Goal: Task Accomplishment & Management: Use online tool/utility

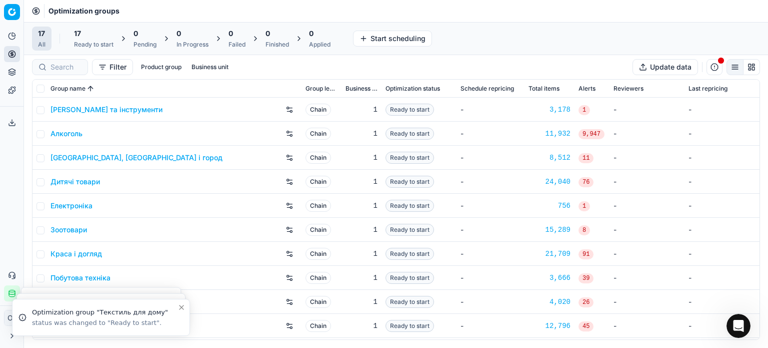
scroll to position [2, 0]
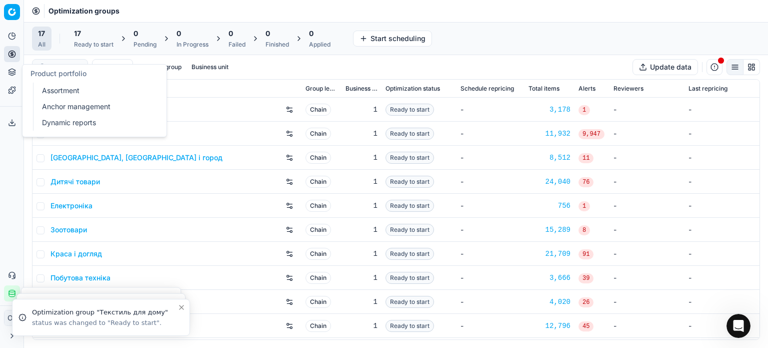
click at [13, 69] on icon at bounding box center [12, 71] width 7 height 4
click at [69, 96] on link "Assortment" at bounding box center [96, 91] width 117 height 14
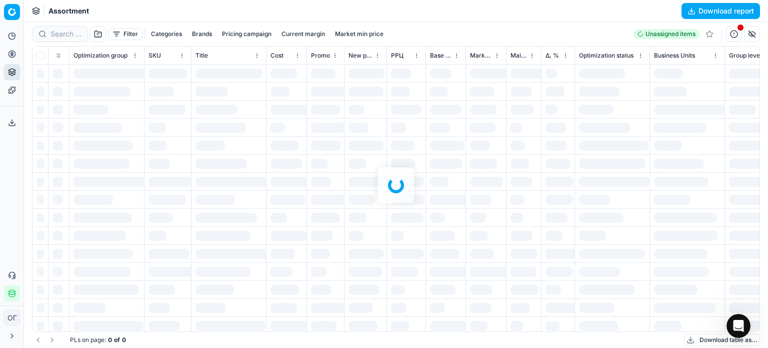
click at [120, 34] on div at bounding box center [396, 185] width 744 height 326
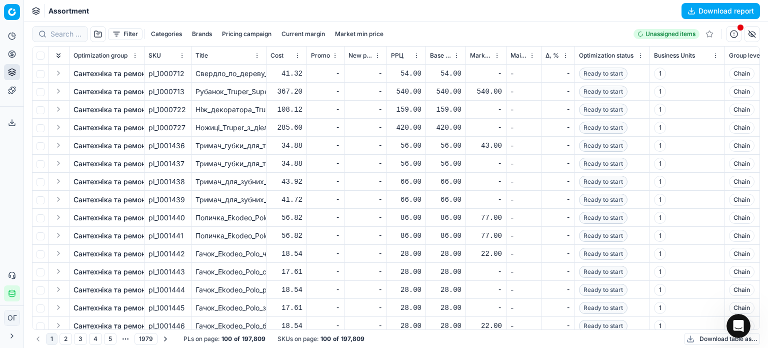
click at [120, 34] on button "Filter" at bounding box center [125, 34] width 35 height 12
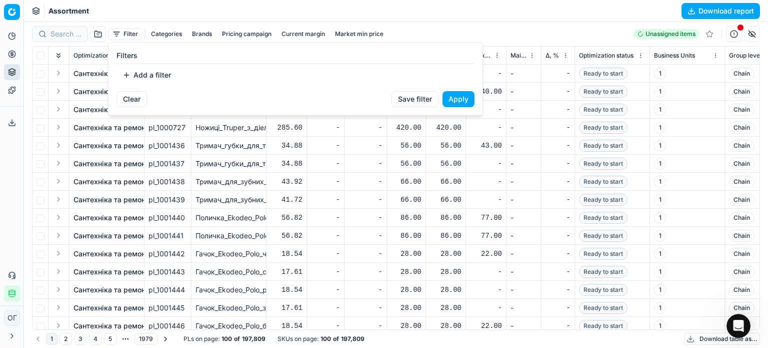
click at [160, 67] on button "Add a filter" at bounding box center [147, 75] width 61 height 16
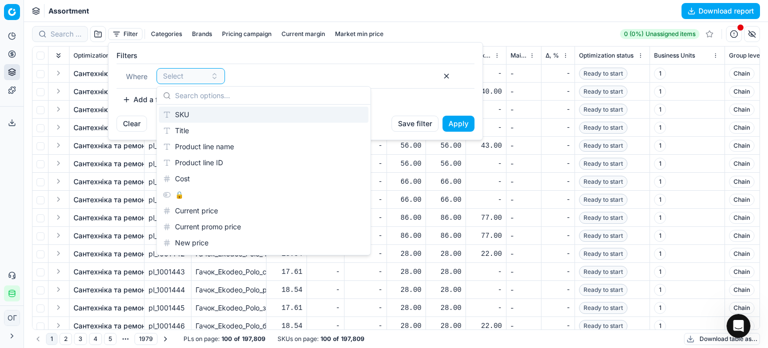
click at [180, 115] on div "SKU" at bounding box center [264, 115] width 210 height 16
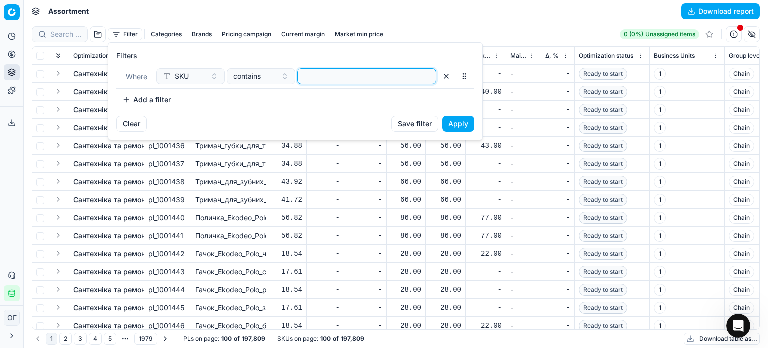
click at [358, 82] on input at bounding box center [367, 76] width 130 height 15
paste input "559943,115521,401230,514763,712368,637826,637825,328900,149465,637832,626404,44…"
type input "559943,115521,401230,514763,712368,637826,637825,328900,149465,637832,626404,44…"
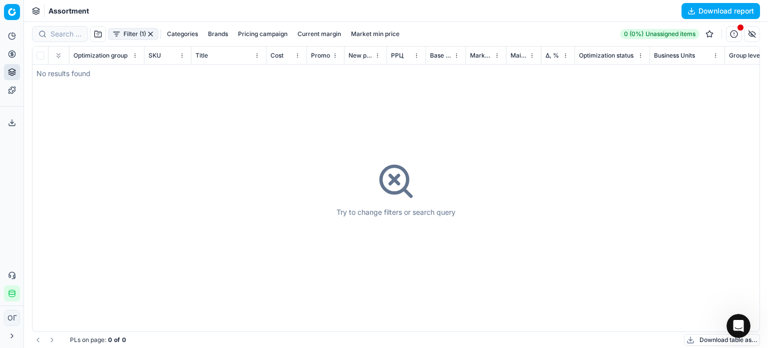
click at [116, 26] on div "Filter (1) Categories Brands Pricing campaign Current margin Market min price" at bounding box center [218, 34] width 372 height 16
click at [116, 36] on button "Filter (1)" at bounding box center [133, 34] width 51 height 12
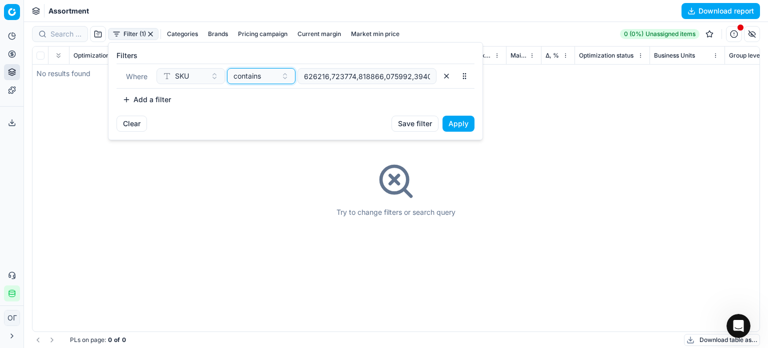
click at [277, 74] on button "contains" at bounding box center [261, 76] width 69 height 16
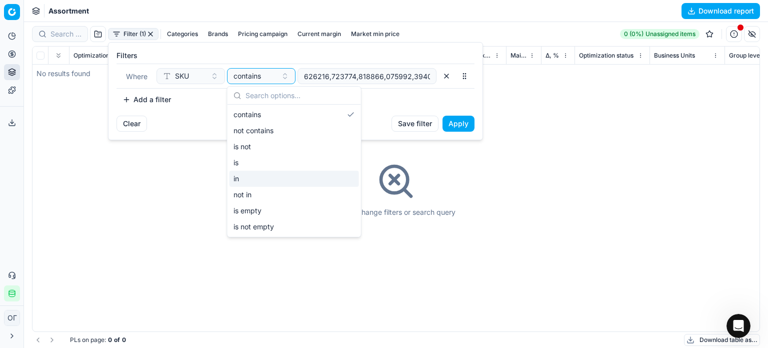
click at [273, 176] on div "in" at bounding box center [295, 179] width 130 height 16
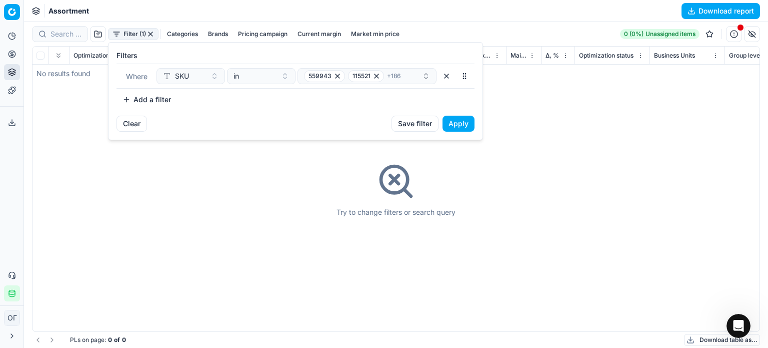
click at [469, 120] on button "Apply" at bounding box center [459, 124] width 32 height 16
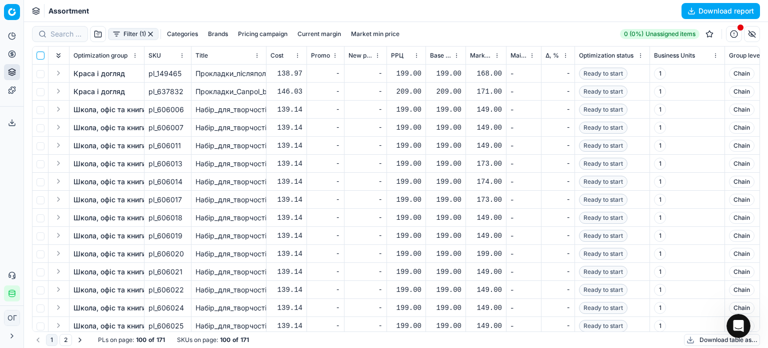
click at [40, 55] on input "checkbox" at bounding box center [41, 56] width 8 height 8
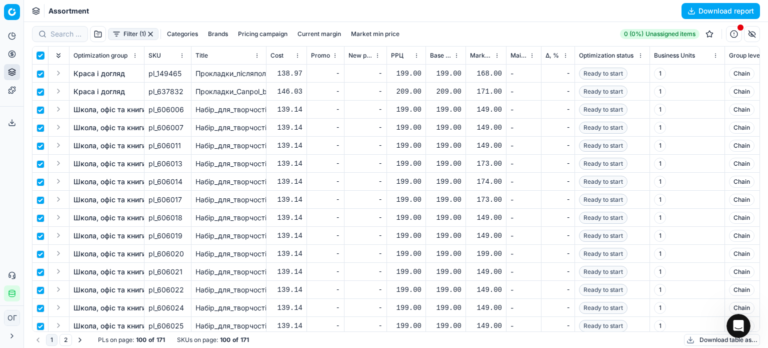
checkbox input "true"
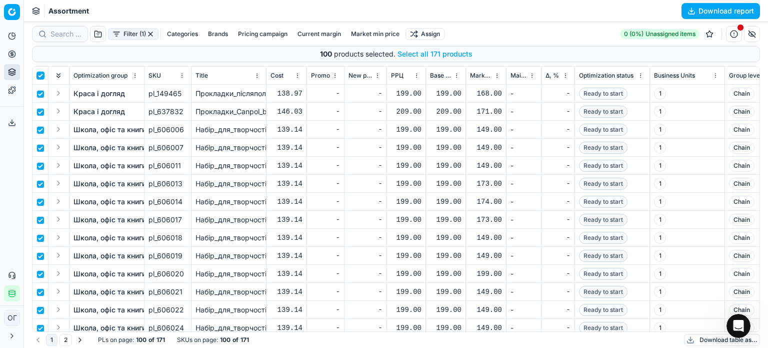
checkbox input "true"
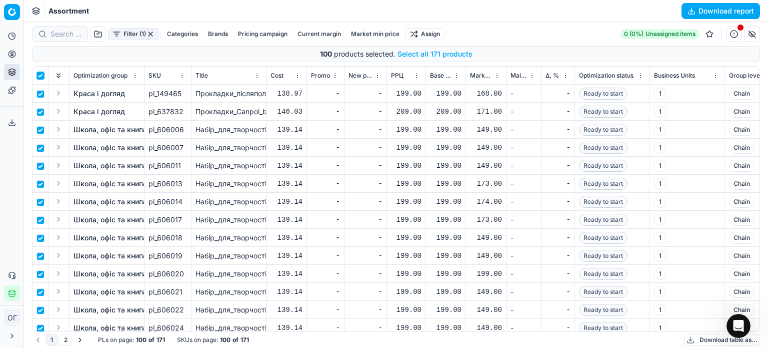
checkbox input "true"
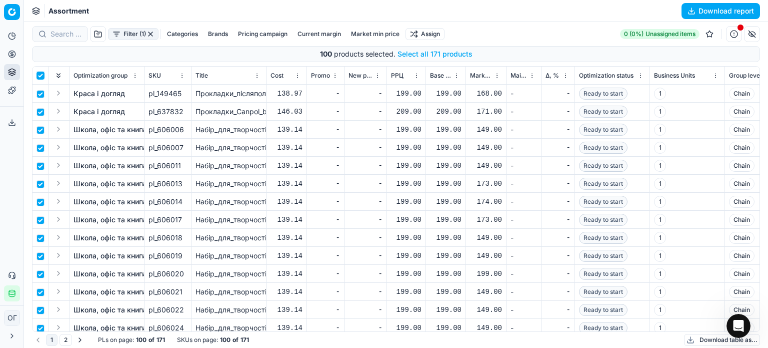
checkbox input "true"
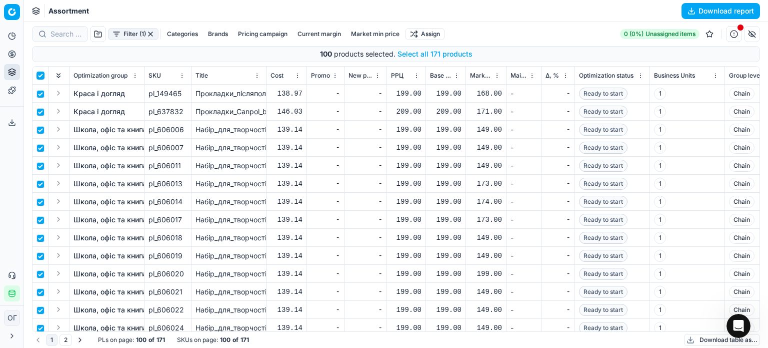
checkbox input "true"
click at [400, 55] on button "Select all 171 products" at bounding box center [435, 54] width 75 height 10
click at [420, 32] on html "Pricing platform Analytics Pricing Product portfolio Templates Export service 1…" at bounding box center [384, 174] width 768 height 348
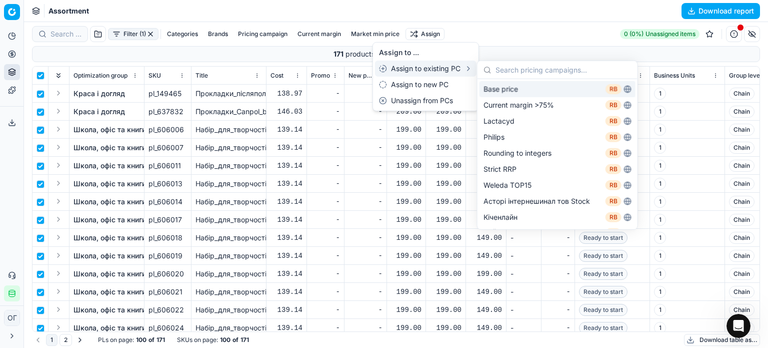
click at [512, 89] on div "Base price RB" at bounding box center [558, 89] width 156 height 16
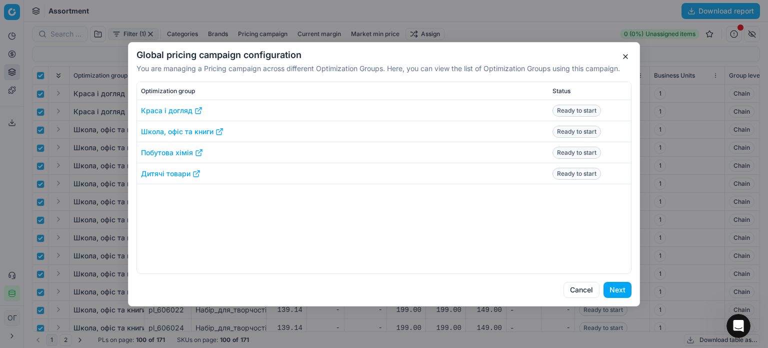
click at [615, 286] on button "Next" at bounding box center [618, 290] width 28 height 16
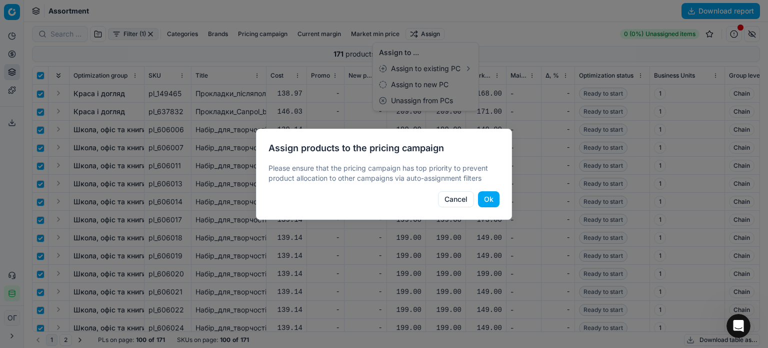
click at [494, 198] on button "Ok" at bounding box center [489, 199] width 22 height 16
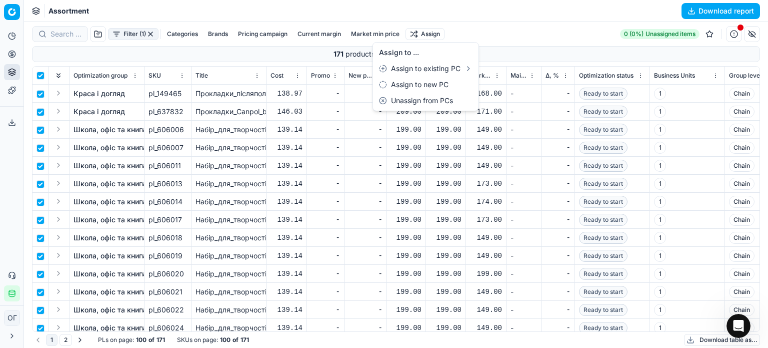
click at [12, 55] on html "Pricing platform Analytics Pricing Product portfolio Templates Export service 1…" at bounding box center [384, 174] width 768 height 348
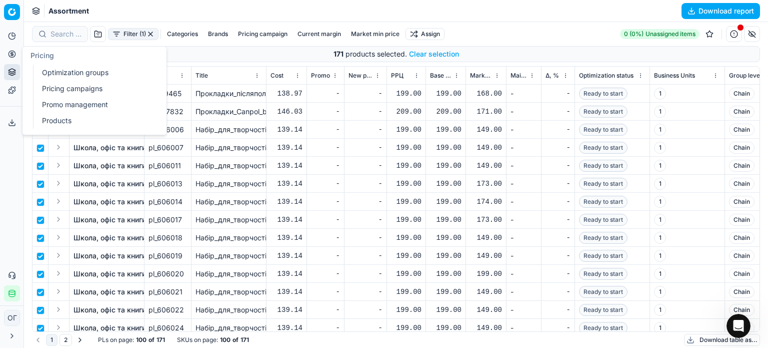
checkbox input "false"
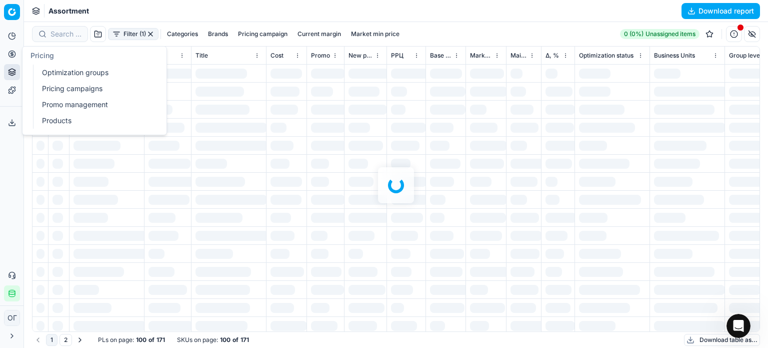
click at [54, 72] on link "Optimization groups" at bounding box center [96, 73] width 117 height 14
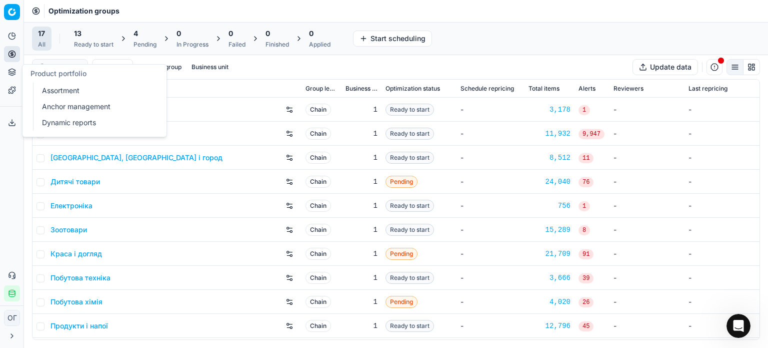
drag, startPoint x: 12, startPoint y: 72, endPoint x: 36, endPoint y: 77, distance: 24.5
click at [13, 72] on icon at bounding box center [12, 72] width 8 height 8
click at [66, 84] on link "Assortment" at bounding box center [96, 91] width 117 height 14
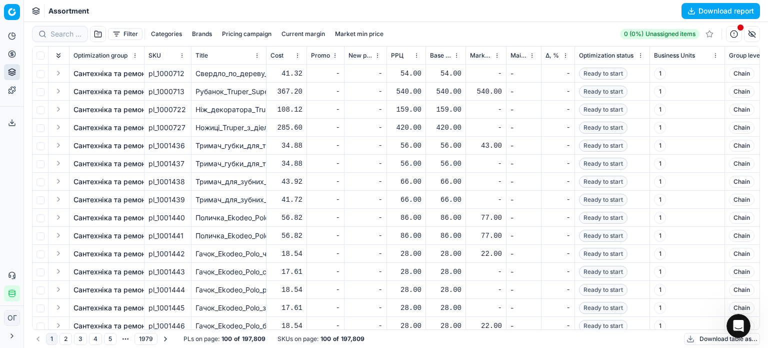
click at [124, 33] on button "Filter" at bounding box center [125, 34] width 35 height 12
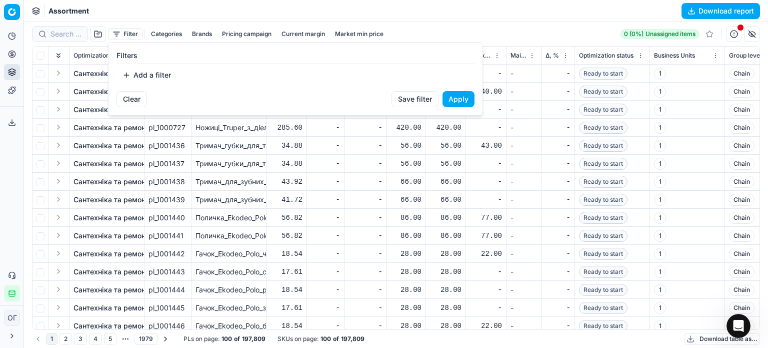
click at [159, 67] on button "Add a filter" at bounding box center [147, 75] width 61 height 16
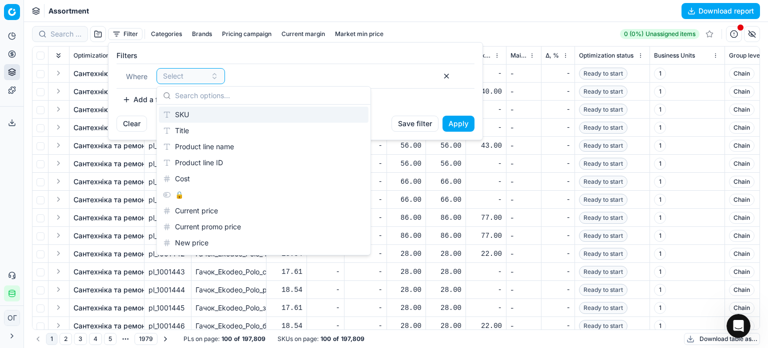
click at [204, 114] on div "SKU" at bounding box center [264, 115] width 210 height 16
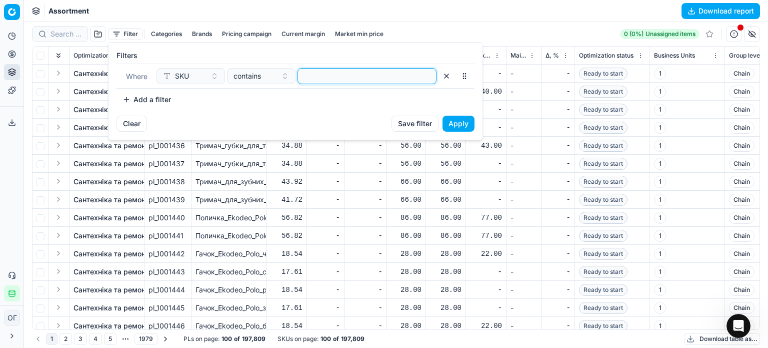
click at [327, 72] on input at bounding box center [367, 76] width 130 height 15
paste input "962371,792261,711367,792259,652355,482422,559075,,928170,,627234,418835,850088,…"
type input "962371,792261,711367,792259,652355,482422,559075,,928170,,627234,418835,850088,…"
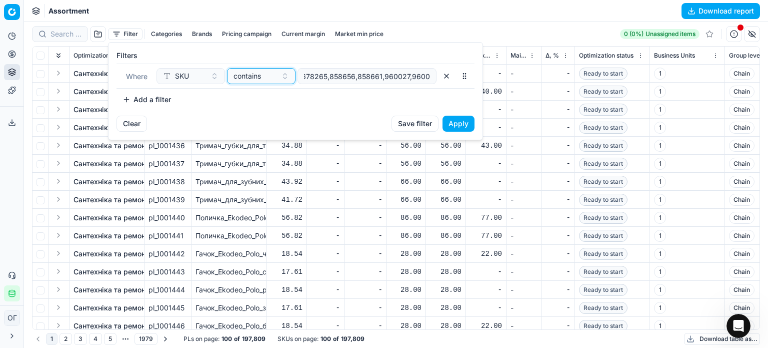
click at [240, 76] on span "contains" at bounding box center [248, 76] width 28 height 10
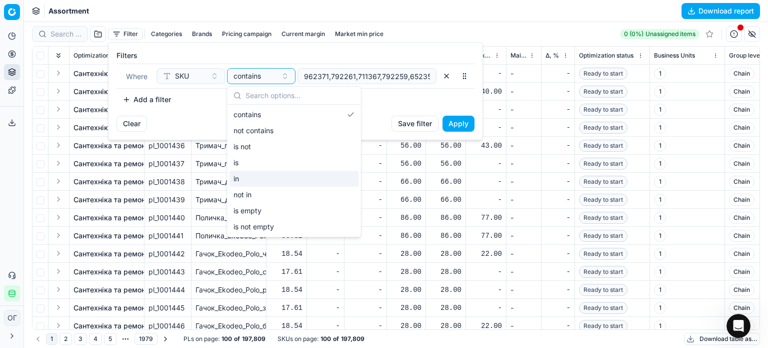
click at [251, 184] on div "in" at bounding box center [295, 179] width 130 height 16
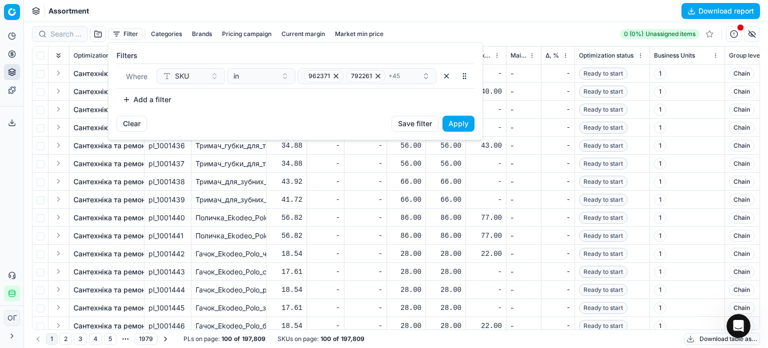
click at [453, 123] on button "Apply" at bounding box center [459, 124] width 32 height 16
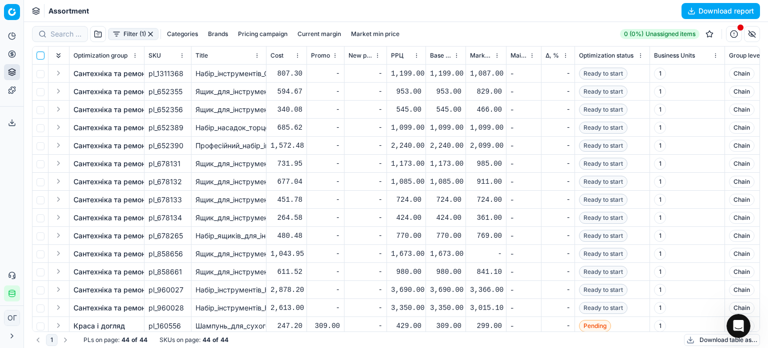
click at [40, 57] on input "checkbox" at bounding box center [41, 56] width 8 height 8
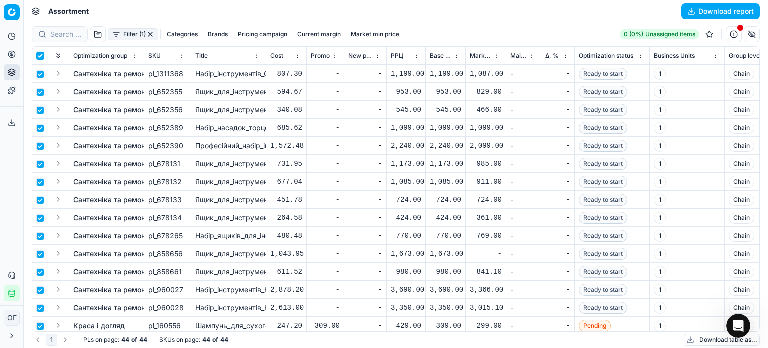
checkbox input "true"
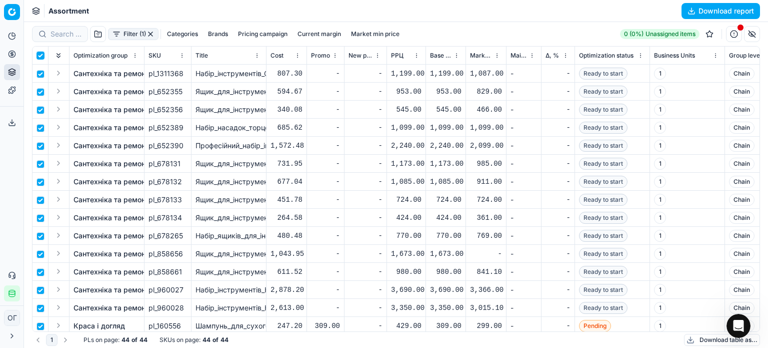
checkbox input "true"
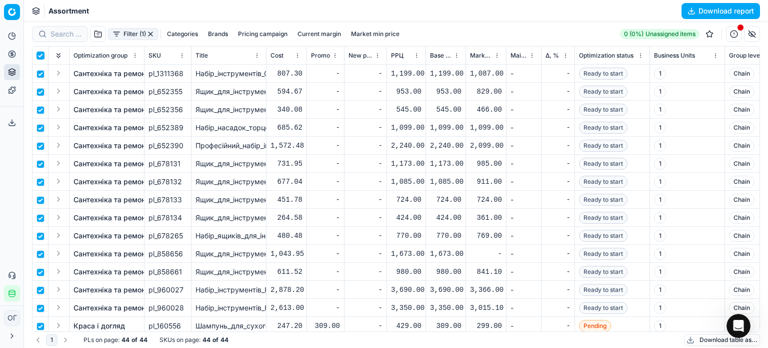
checkbox input "true"
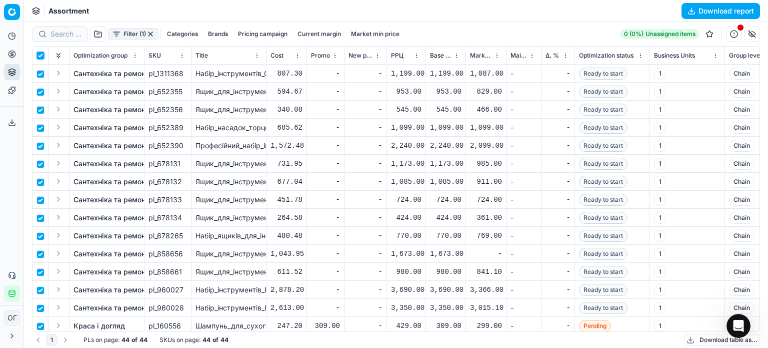
checkbox input "true"
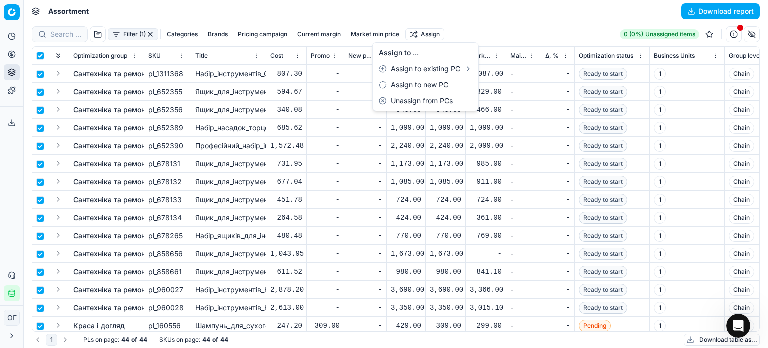
click at [412, 35] on html "Pricing platform Analytics Pricing Product portfolio Templates Export service 1…" at bounding box center [384, 174] width 768 height 348
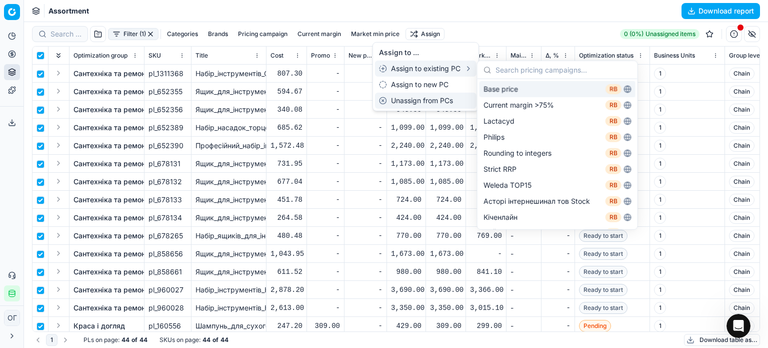
click at [422, 103] on div "Unassign from PCs" at bounding box center [426, 101] width 102 height 16
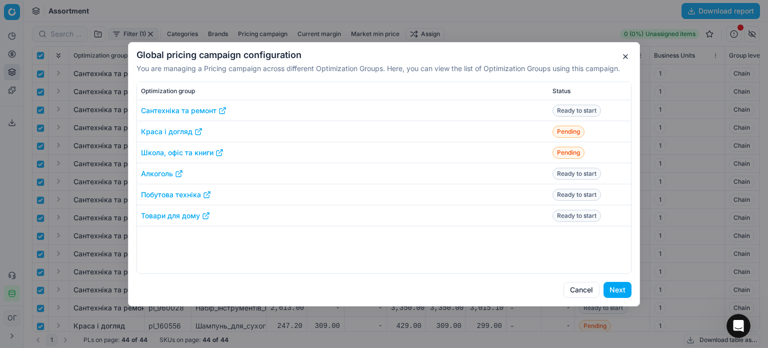
click at [616, 288] on button "Next" at bounding box center [618, 290] width 28 height 16
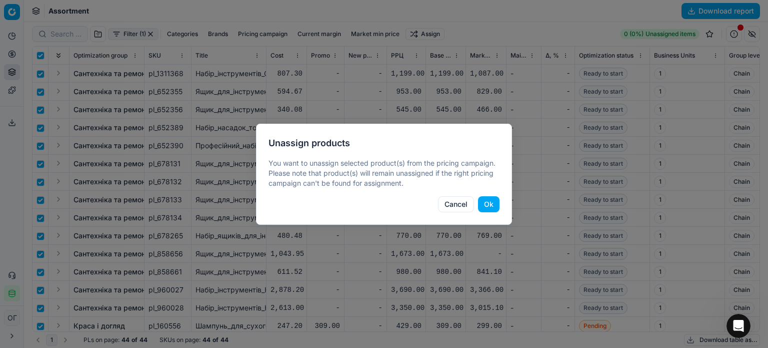
click at [488, 199] on button "Ok" at bounding box center [489, 204] width 22 height 16
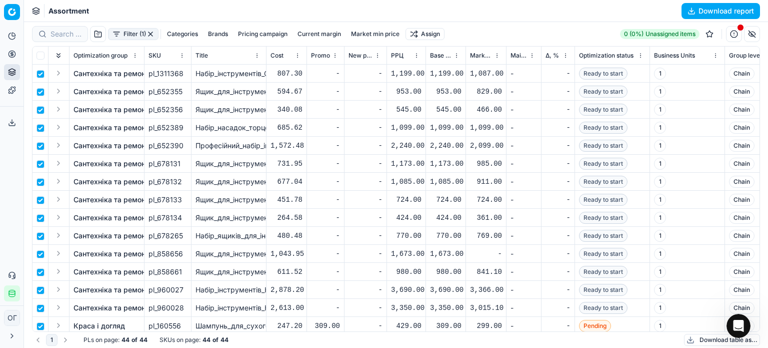
checkbox input "false"
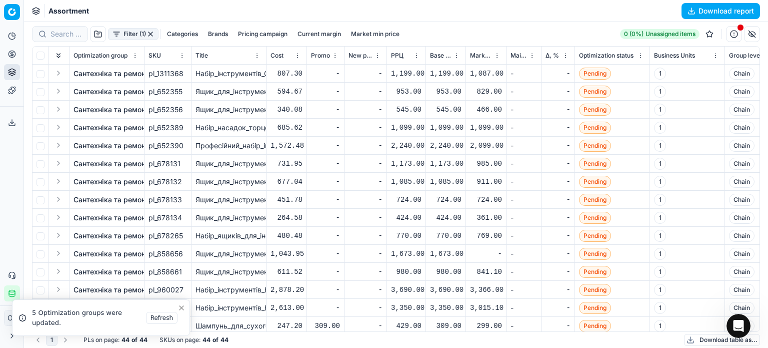
click at [14, 56] on circle at bounding box center [12, 54] width 7 height 7
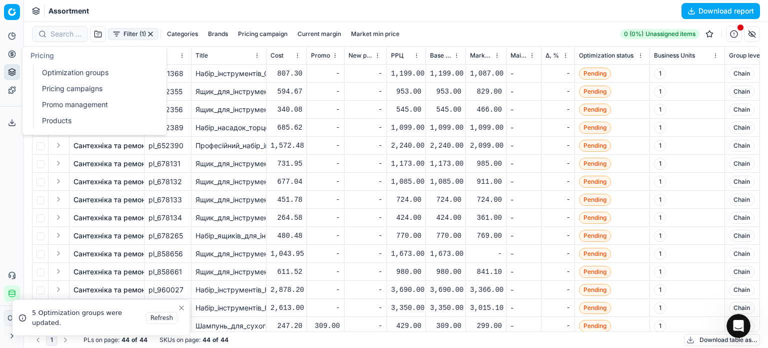
drag, startPoint x: 54, startPoint y: 71, endPoint x: 72, endPoint y: 74, distance: 18.3
click at [55, 71] on link "Optimization groups" at bounding box center [96, 73] width 117 height 14
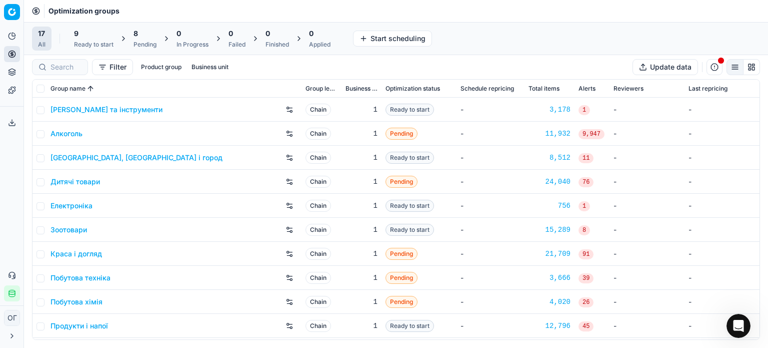
click at [146, 38] on div "8" at bounding box center [145, 34] width 23 height 10
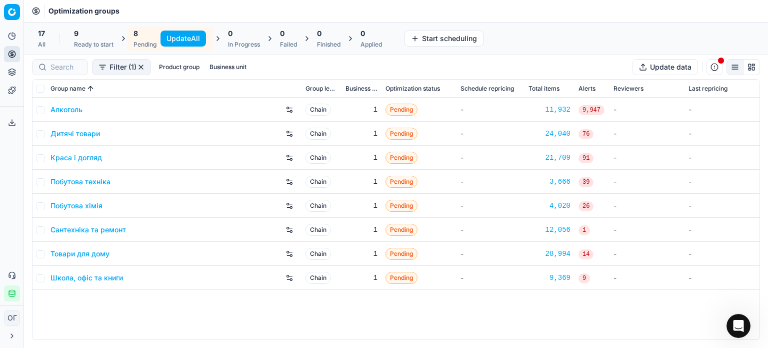
click at [86, 37] on div "9" at bounding box center [94, 34] width 40 height 10
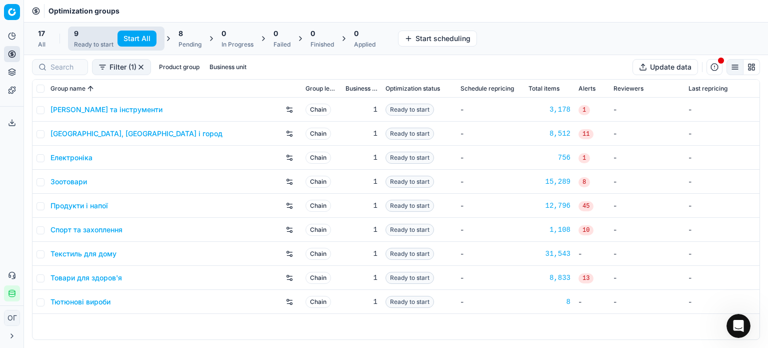
click at [133, 35] on button "Start All" at bounding box center [137, 39] width 39 height 16
click at [182, 29] on div "8 Pending" at bounding box center [195, 39] width 35 height 24
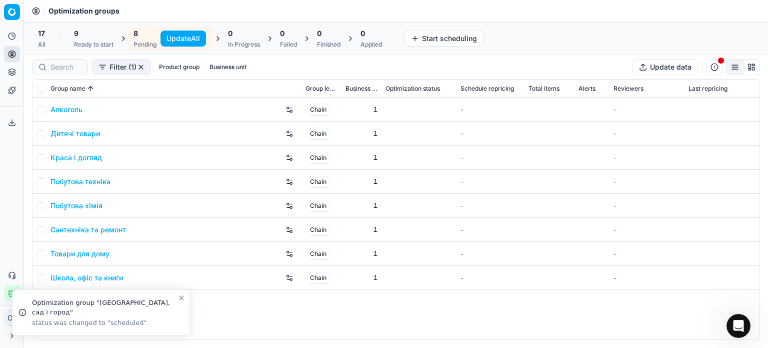
click at [182, 40] on button "Update All" at bounding box center [184, 39] width 46 height 16
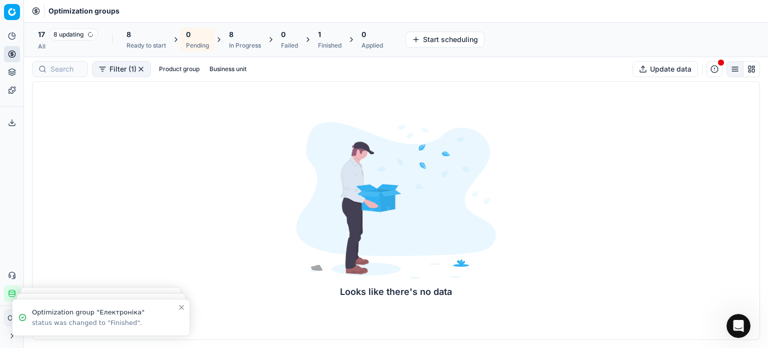
click at [142, 68] on button "button" at bounding box center [141, 69] width 8 height 8
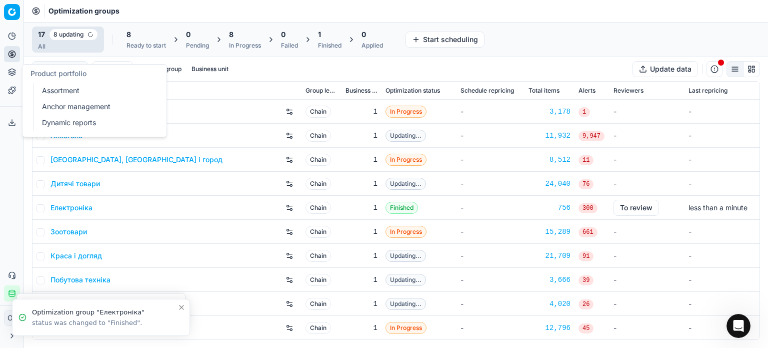
click at [42, 92] on link "Assortment" at bounding box center [96, 91] width 117 height 14
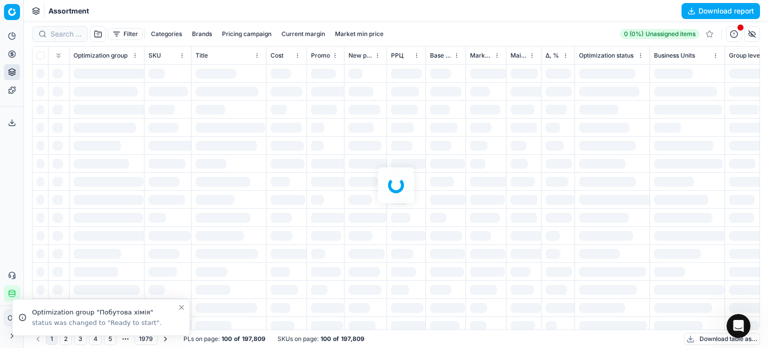
click at [58, 34] on div at bounding box center [396, 185] width 744 height 326
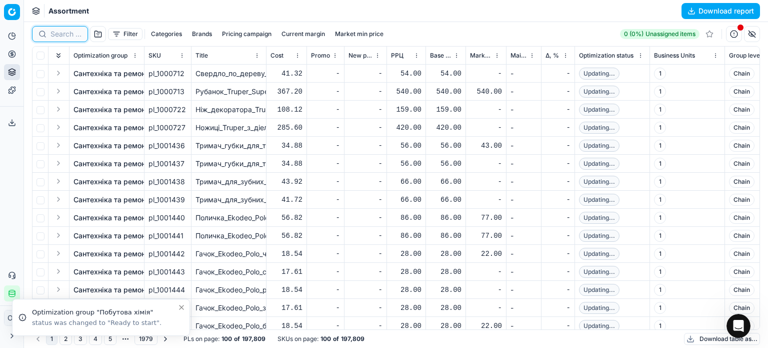
click at [58, 34] on input at bounding box center [66, 34] width 31 height 10
paste input "34960"
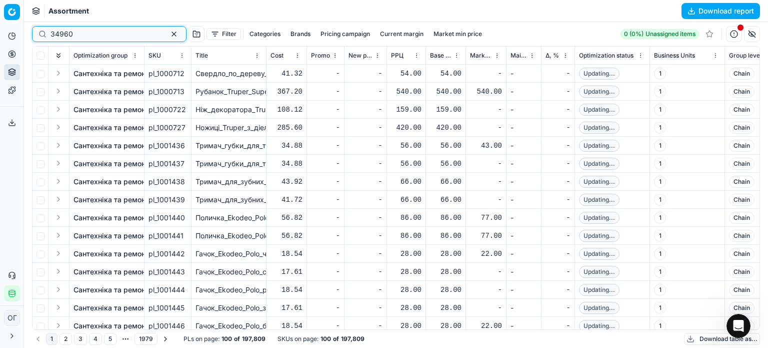
type input "34960"
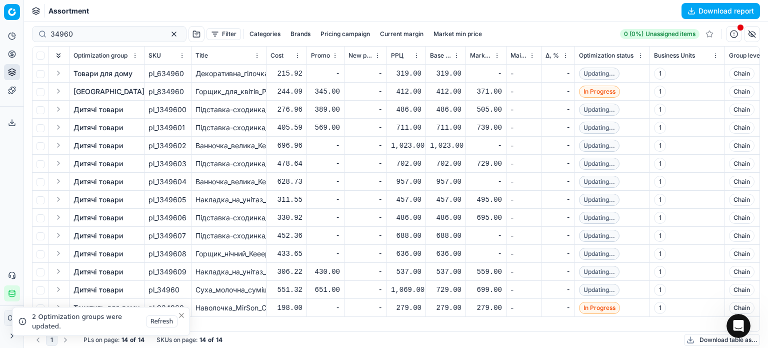
click at [183, 314] on icon "Close toast" at bounding box center [182, 315] width 4 height 4
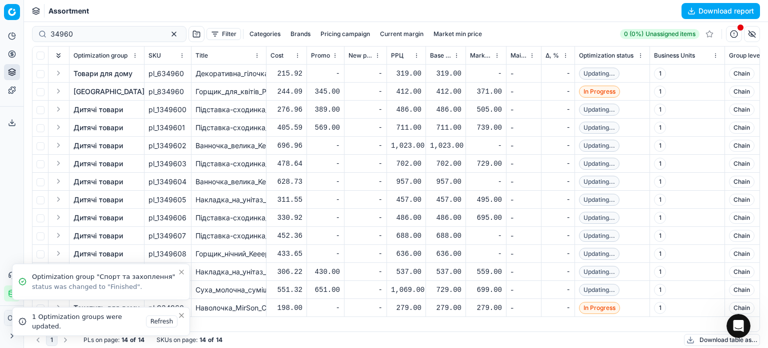
click at [182, 319] on icon "Close toast" at bounding box center [182, 315] width 8 height 8
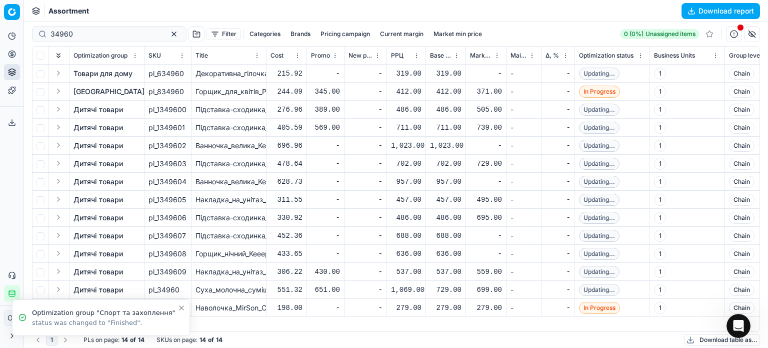
click at [181, 309] on icon "Close toast" at bounding box center [182, 308] width 8 height 8
click at [156, 56] on span "SKU" at bounding box center [155, 56] width 13 height 8
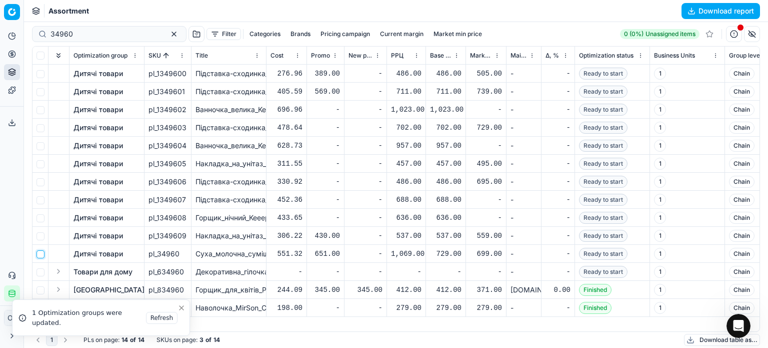
click at [39, 251] on input "checkbox" at bounding box center [41, 254] width 8 height 8
checkbox input "true"
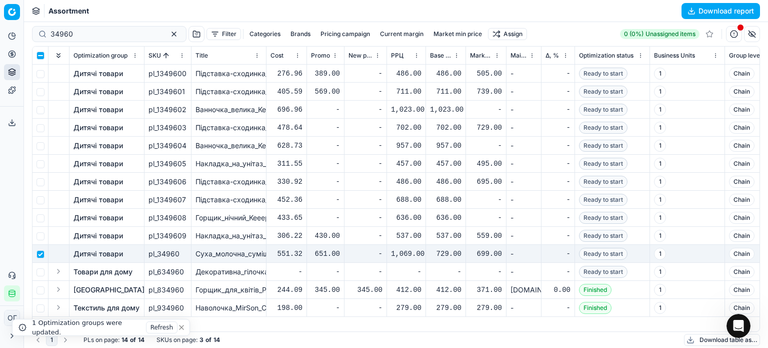
click at [182, 329] on icon "Close toast" at bounding box center [182, 327] width 8 height 8
click at [480, 28] on html "Pricing platform Analytics Pricing Product portfolio Templates Export service 1…" at bounding box center [384, 174] width 768 height 348
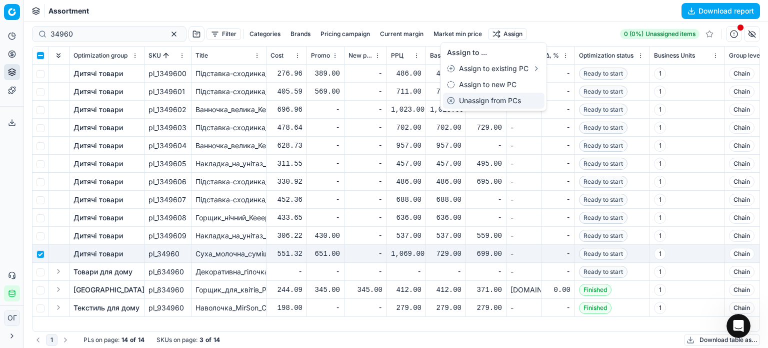
click at [492, 105] on div "Unassign from PCs" at bounding box center [494, 101] width 102 height 16
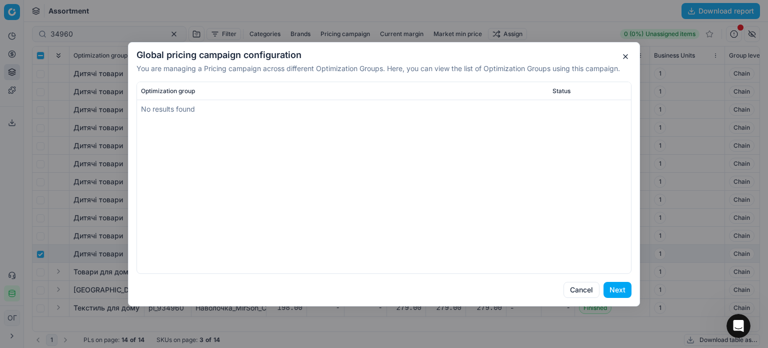
click at [621, 292] on button "Next" at bounding box center [618, 290] width 28 height 16
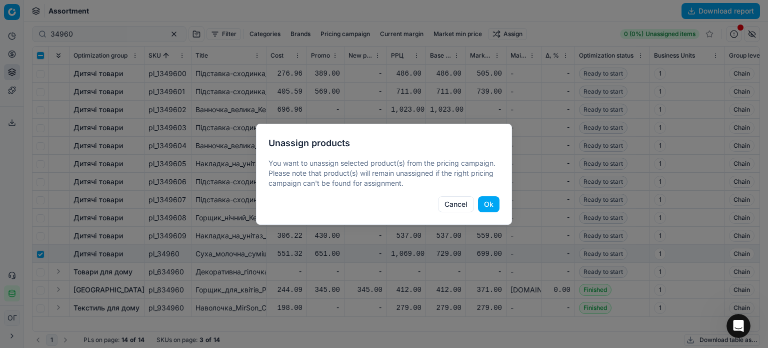
click at [486, 198] on button "Ok" at bounding box center [489, 204] width 22 height 16
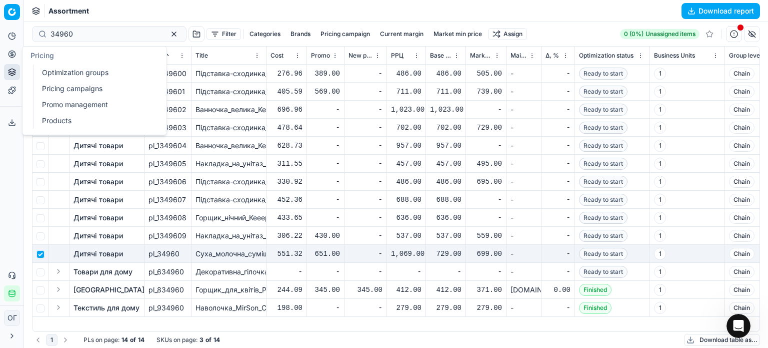
drag, startPoint x: 76, startPoint y: 73, endPoint x: 96, endPoint y: 59, distance: 24.0
click at [76, 73] on link "Optimization groups" at bounding box center [96, 73] width 117 height 14
checkbox input "false"
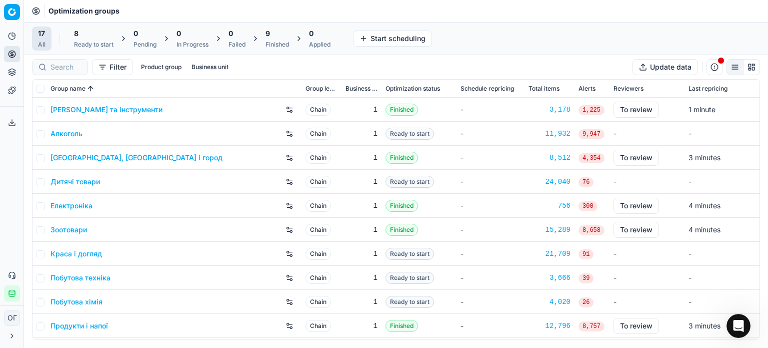
click at [114, 33] on div "8 Ready to start" at bounding box center [94, 39] width 52 height 24
click at [17, 68] on button "Product portfolio" at bounding box center [12, 72] width 16 height 16
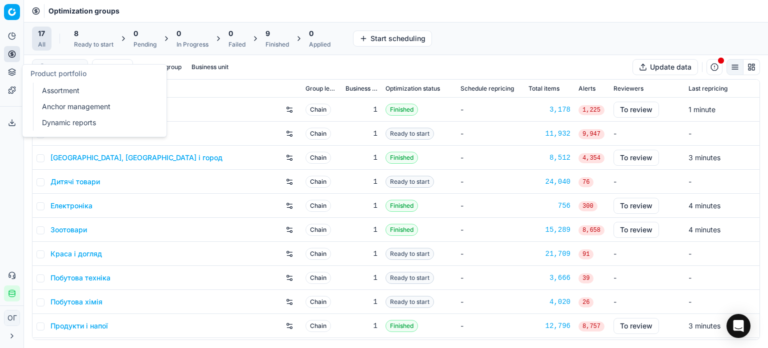
click at [11, 71] on icon at bounding box center [12, 72] width 8 height 8
click at [8, 74] on icon at bounding box center [12, 72] width 8 height 8
click at [46, 90] on link "Assortment" at bounding box center [96, 91] width 117 height 14
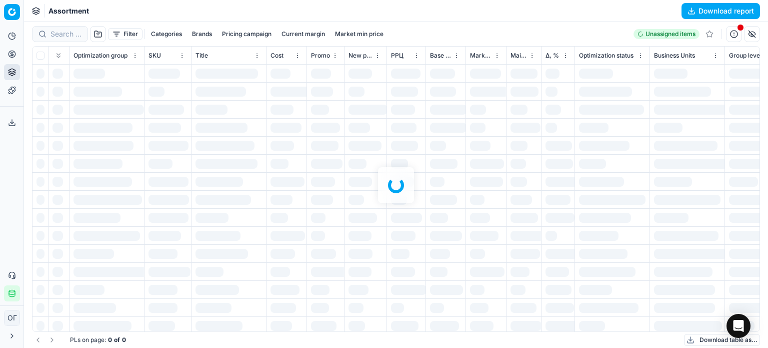
click at [122, 33] on div at bounding box center [396, 185] width 744 height 326
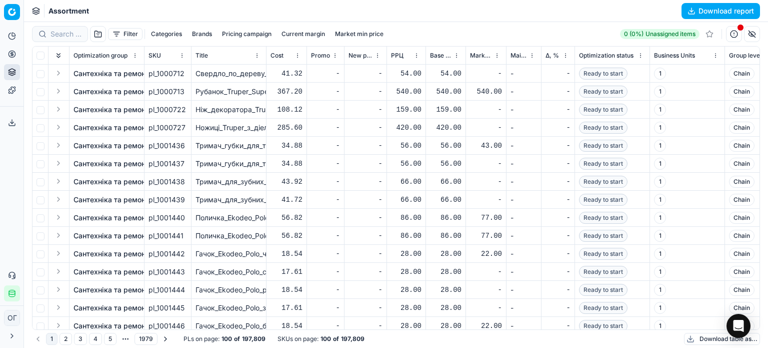
click at [122, 34] on button "Filter" at bounding box center [125, 34] width 35 height 12
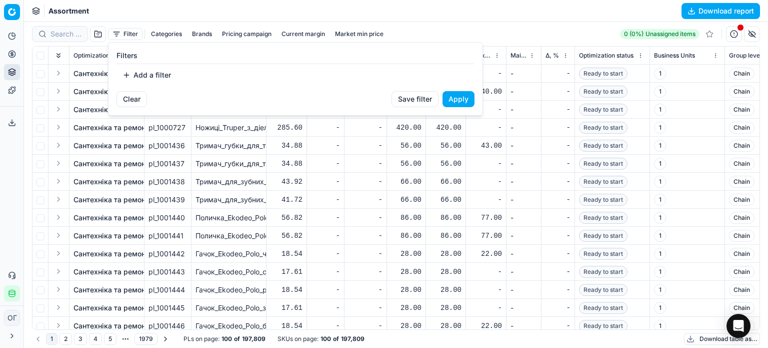
click at [147, 76] on button "Add a filter" at bounding box center [147, 75] width 61 height 16
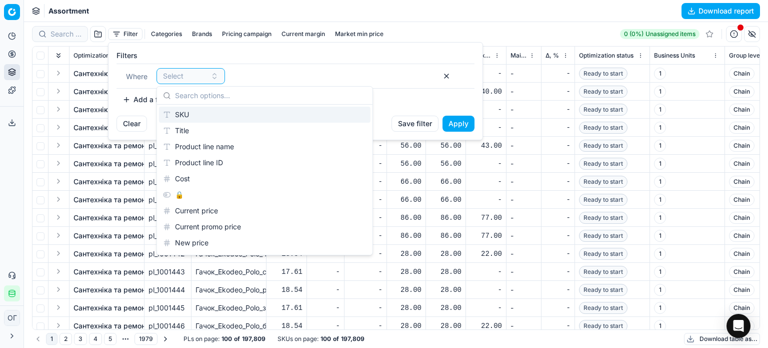
click at [191, 112] on div "SKU" at bounding box center [265, 115] width 212 height 16
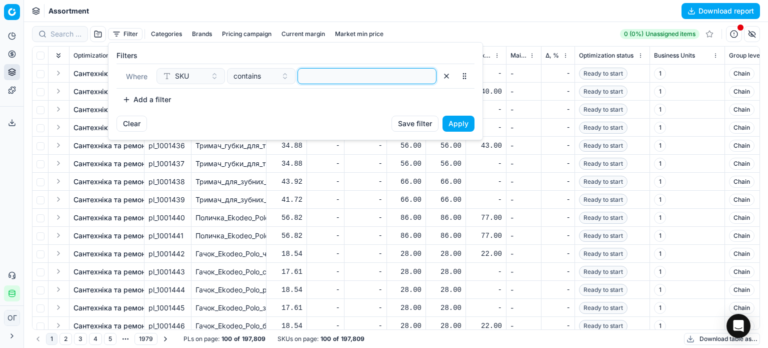
click at [322, 82] on input at bounding box center [367, 76] width 130 height 15
paste input "34960"
type input "34960"
click at [254, 78] on span "contains" at bounding box center [248, 76] width 28 height 10
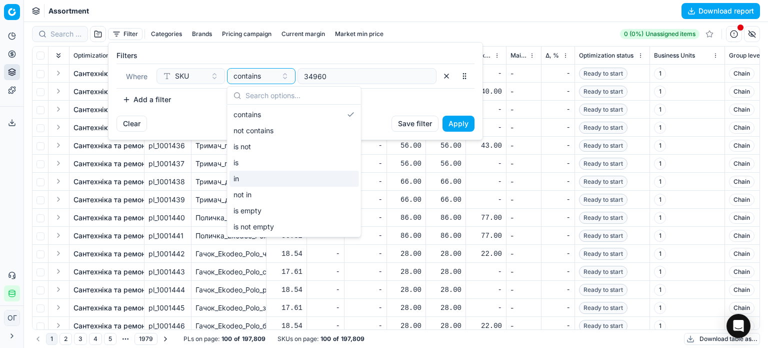
click at [269, 179] on div "in" at bounding box center [295, 179] width 130 height 16
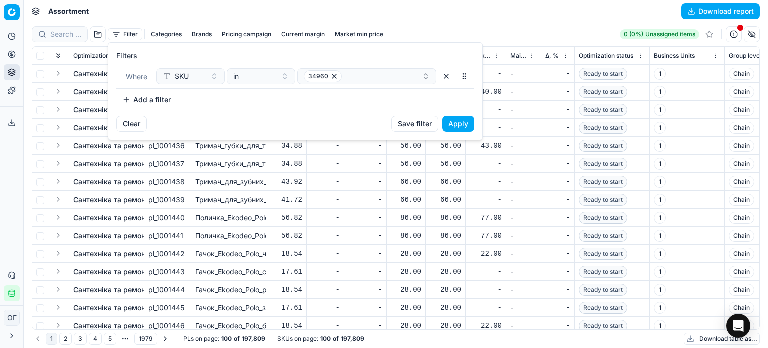
click at [461, 125] on button "Apply" at bounding box center [459, 124] width 32 height 16
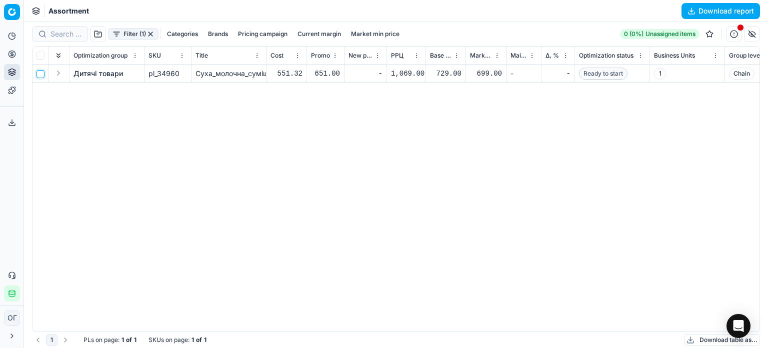
drag, startPoint x: 39, startPoint y: 75, endPoint x: 54, endPoint y: 74, distance: 15.1
click at [39, 75] on input "checkbox" at bounding box center [41, 74] width 8 height 8
checkbox input "true"
click at [421, 33] on html "Pricing platform Analytics Pricing Product portfolio Templates Export service 1…" at bounding box center [384, 174] width 768 height 348
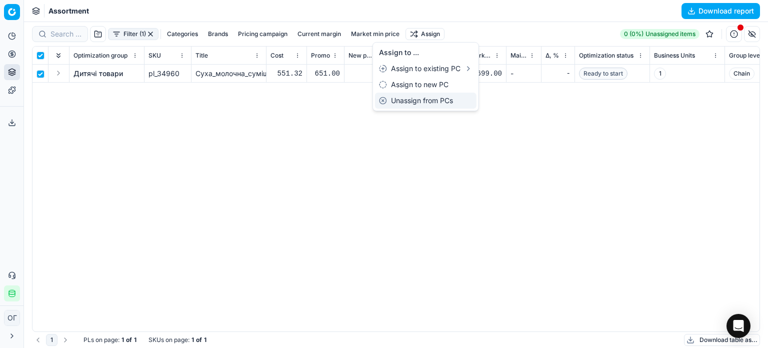
click at [428, 95] on div "Unassign from PCs" at bounding box center [426, 101] width 102 height 16
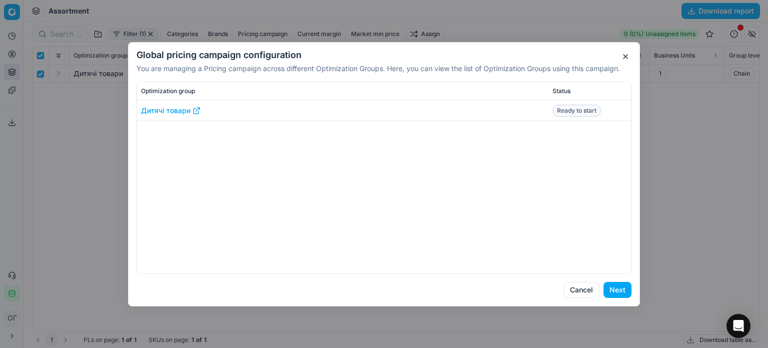
click at [621, 286] on button "Next" at bounding box center [618, 290] width 28 height 16
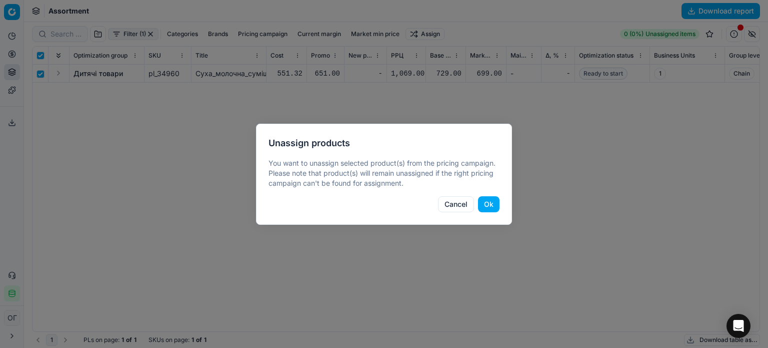
click at [492, 207] on button "Ok" at bounding box center [489, 204] width 22 height 16
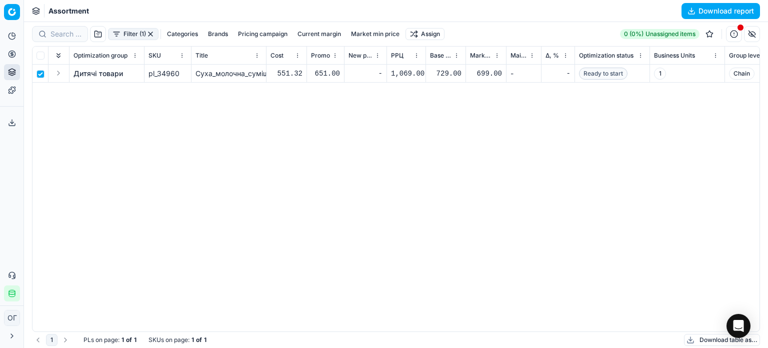
checkbox input "false"
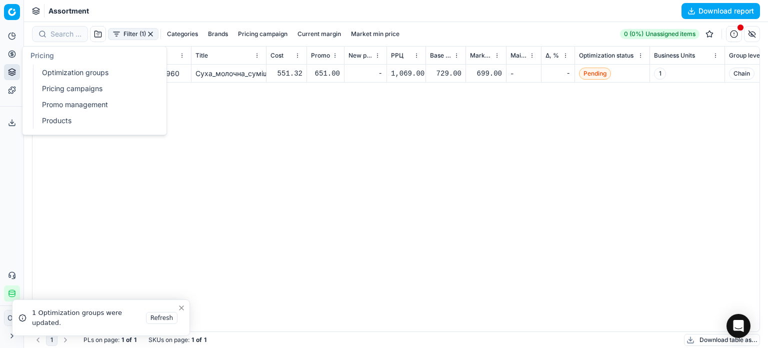
click at [58, 69] on link "Optimization groups" at bounding box center [96, 73] width 117 height 14
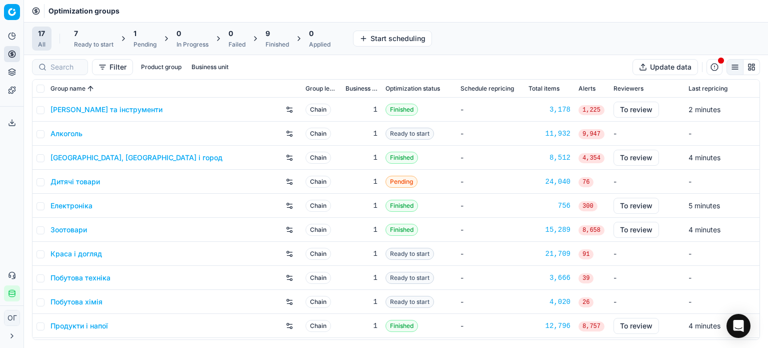
click at [83, 38] on div "7" at bounding box center [94, 34] width 40 height 10
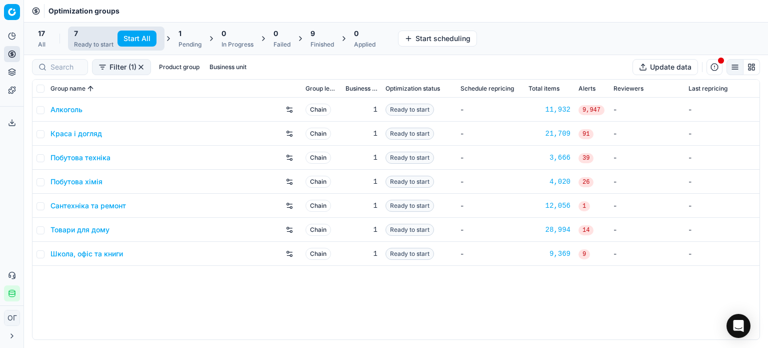
click at [137, 38] on button "Start All" at bounding box center [137, 39] width 39 height 16
click at [188, 37] on div "1" at bounding box center [195, 34] width 23 height 10
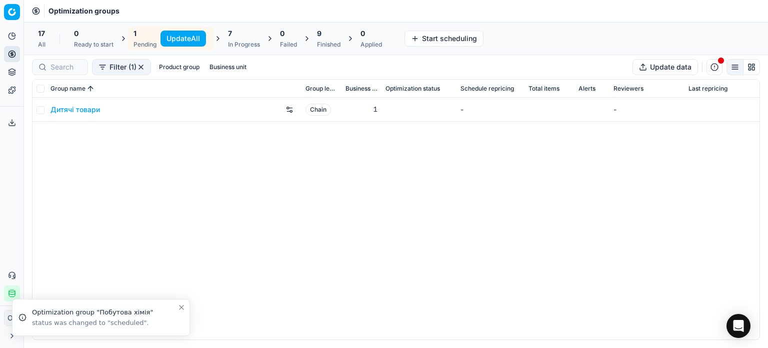
click at [179, 36] on button "Update All" at bounding box center [184, 39] width 46 height 16
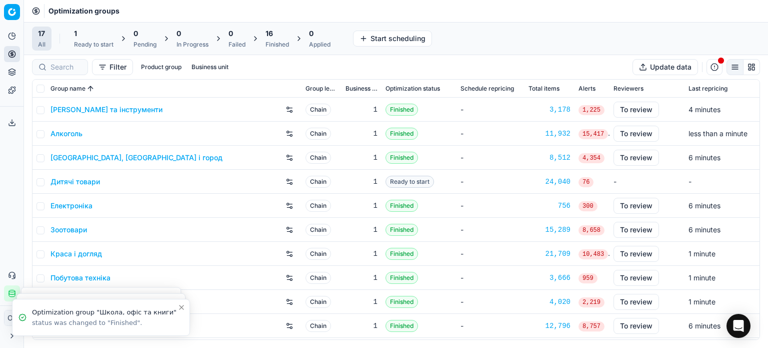
click at [102, 28] on div "1 Ready to start" at bounding box center [94, 39] width 52 height 24
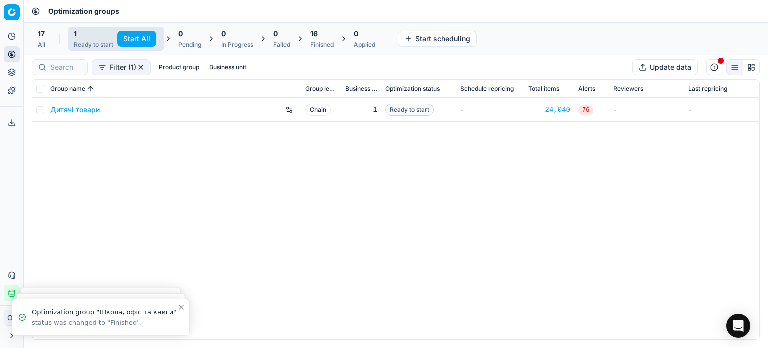
click at [127, 39] on button "Start All" at bounding box center [137, 39] width 39 height 16
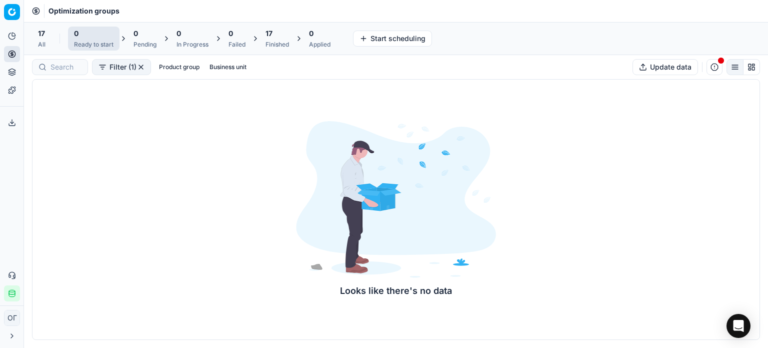
click at [276, 36] on div "17" at bounding box center [278, 34] width 24 height 10
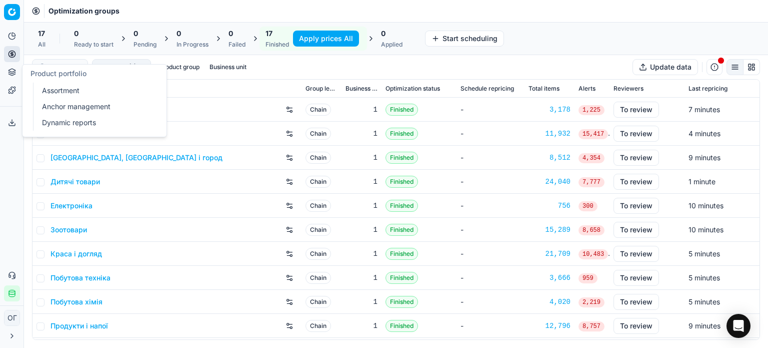
click at [46, 88] on link "Assortment" at bounding box center [96, 91] width 117 height 14
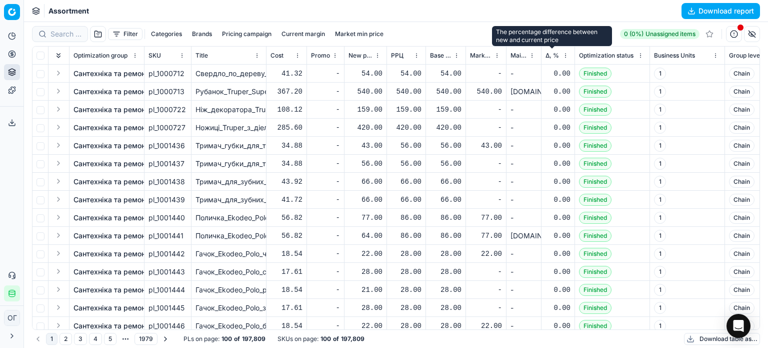
click at [550, 56] on span "Δ, %" at bounding box center [553, 56] width 14 height 8
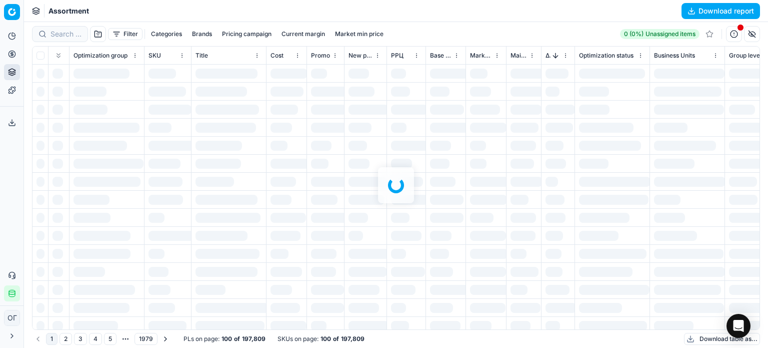
click at [752, 34] on div at bounding box center [396, 185] width 744 height 326
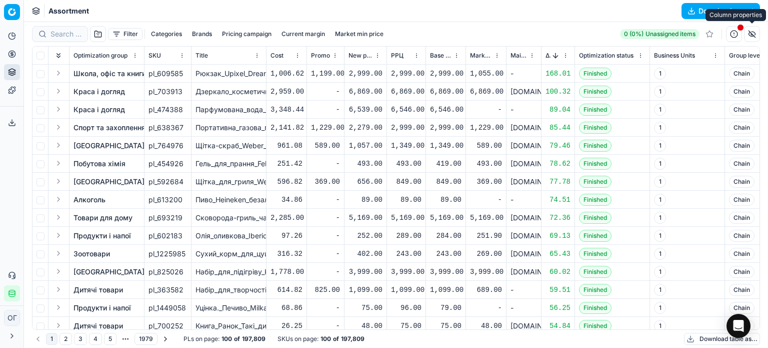
click at [752, 34] on button "button" at bounding box center [752, 34] width 16 height 16
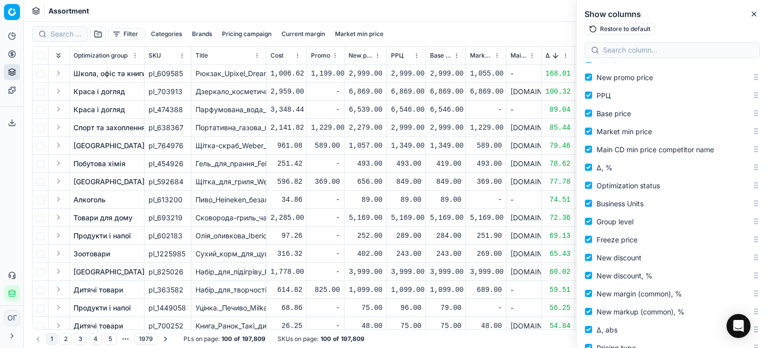
scroll to position [250, 0]
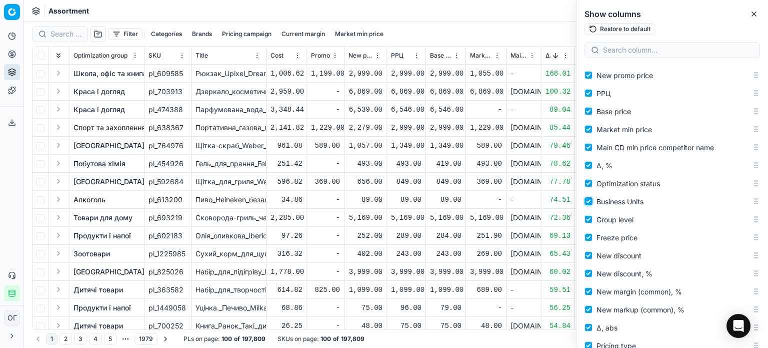
click at [587, 204] on input "Business Units" at bounding box center [589, 201] width 8 height 8
checkbox input "false"
click at [590, 220] on input "Group level" at bounding box center [589, 219] width 8 height 8
checkbox input "false"
click at [587, 239] on input "Freeze price" at bounding box center [589, 237] width 8 height 8
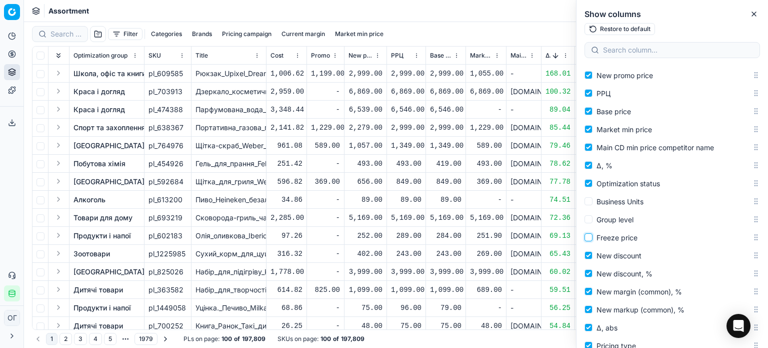
checkbox input "false"
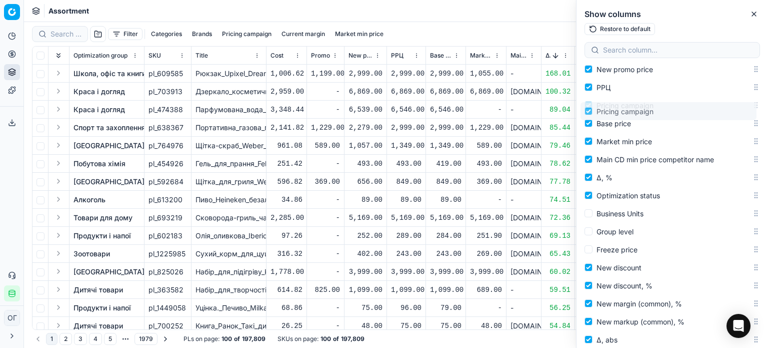
scroll to position [246, 0]
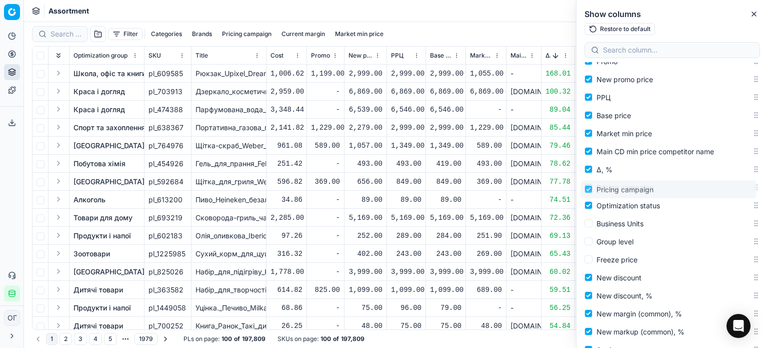
drag, startPoint x: 749, startPoint y: 232, endPoint x: 758, endPoint y: 190, distance: 43.1
click at [758, 190] on div "Select all Select (Pinned) Expand (Pinned) Optimization group SKU Title Product…" at bounding box center [673, 205] width 192 height 286
click at [753, 18] on icon "button" at bounding box center [754, 14] width 8 height 8
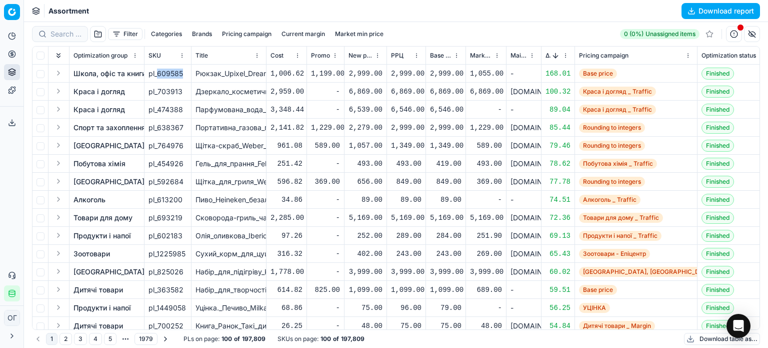
drag, startPoint x: 156, startPoint y: 75, endPoint x: 191, endPoint y: 78, distance: 35.1
copy div "609585"
drag, startPoint x: 158, startPoint y: 143, endPoint x: 217, endPoint y: 146, distance: 59.1
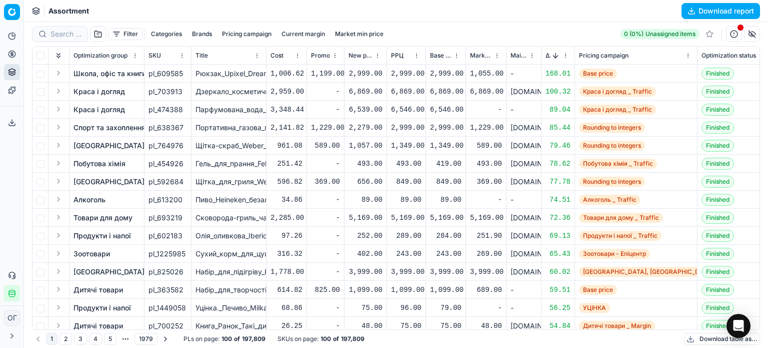
click at [346, 11] on div "Assortment Download report" at bounding box center [396, 11] width 744 height 22
drag, startPoint x: 158, startPoint y: 146, endPoint x: 182, endPoint y: 147, distance: 24.0
click at [182, 147] on div "pl_764976" at bounding box center [168, 146] width 39 height 10
copy div "764976"
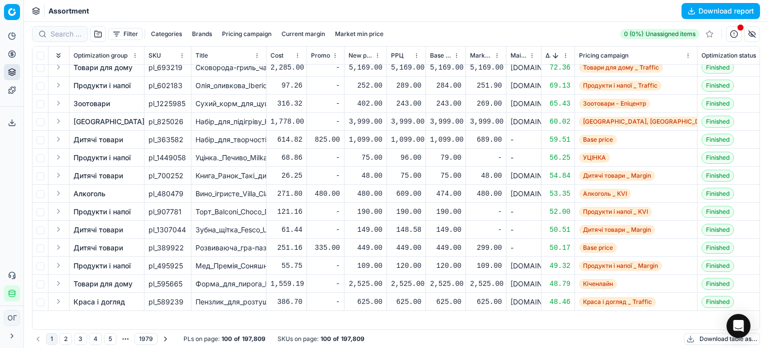
scroll to position [50, 0]
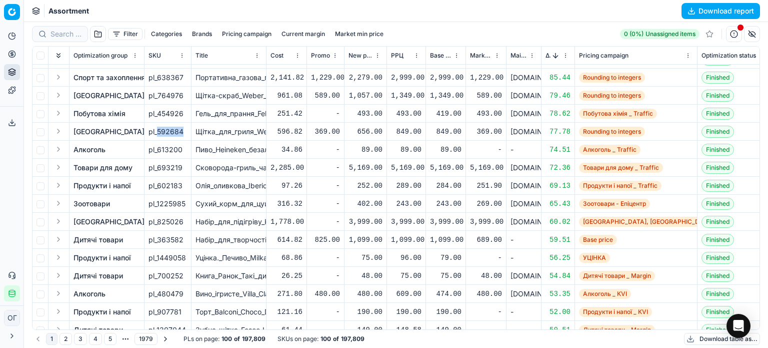
drag, startPoint x: 157, startPoint y: 130, endPoint x: 199, endPoint y: 133, distance: 41.7
copy div "592684"
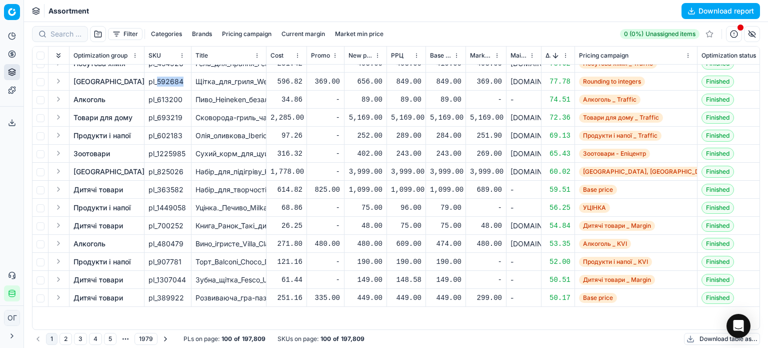
scroll to position [0, 0]
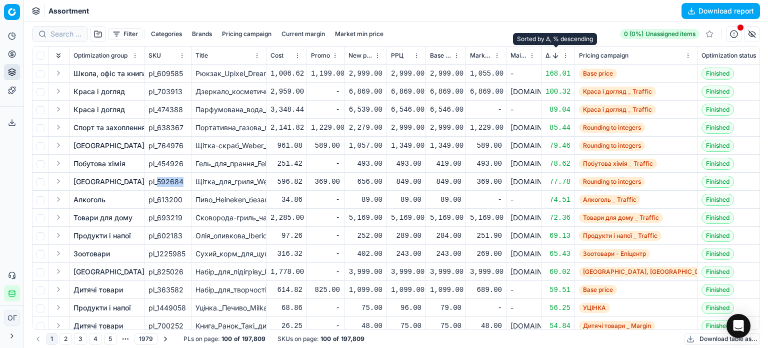
click at [554, 52] on button "Sorted by Δ, % descending" at bounding box center [556, 56] width 10 height 10
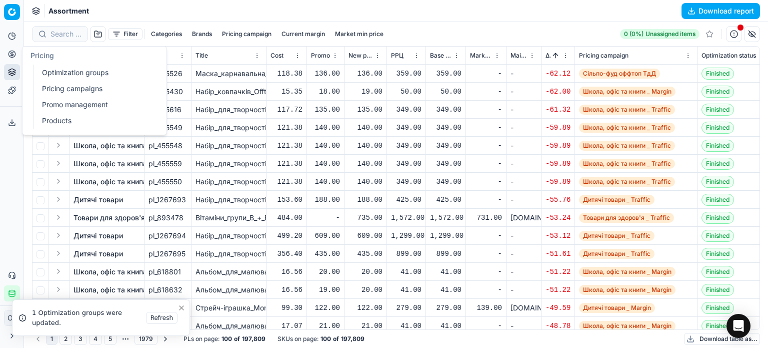
click at [61, 71] on link "Optimization groups" at bounding box center [96, 73] width 117 height 14
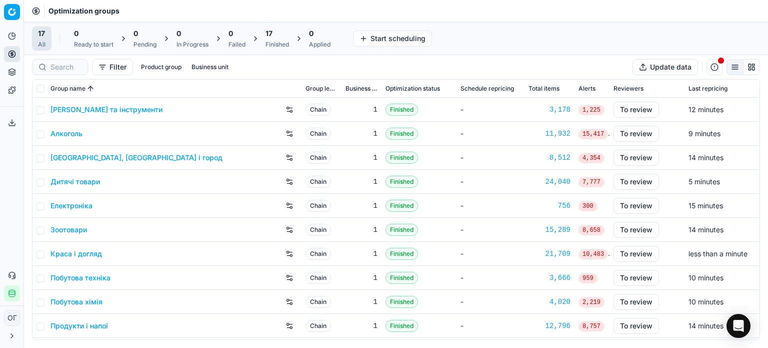
click at [83, 324] on link "Продукти і напої" at bounding box center [80, 326] width 58 height 10
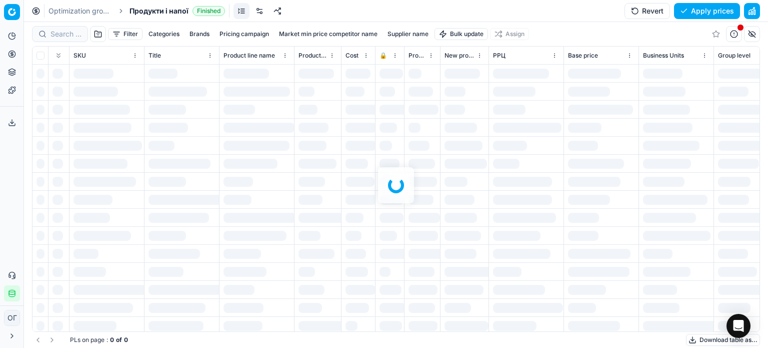
click at [60, 35] on div at bounding box center [396, 185] width 744 height 326
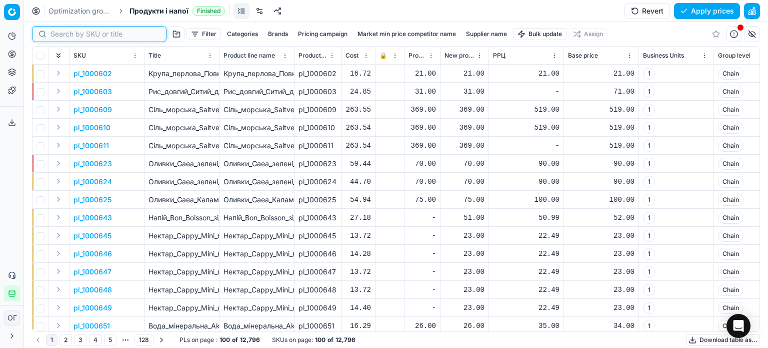
click at [60, 35] on input at bounding box center [106, 34] width 110 height 10
paste input "586988"
type input "586988"
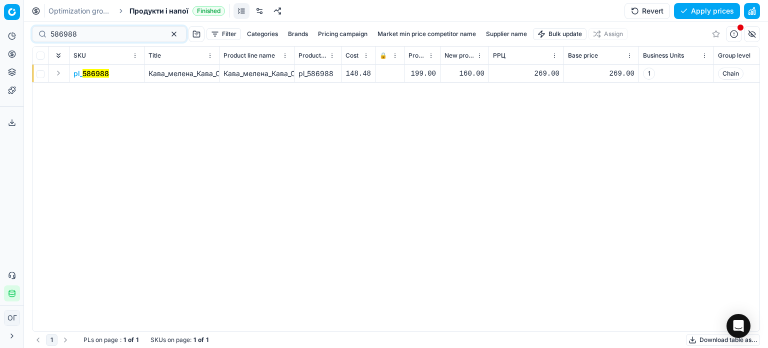
click at [468, 71] on div "160.00" at bounding box center [465, 74] width 40 height 10
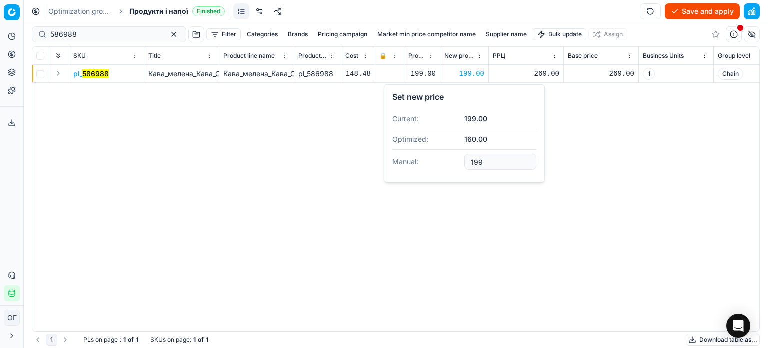
type input "199.00"
click at [678, 10] on button "Save and apply" at bounding box center [702, 11] width 75 height 16
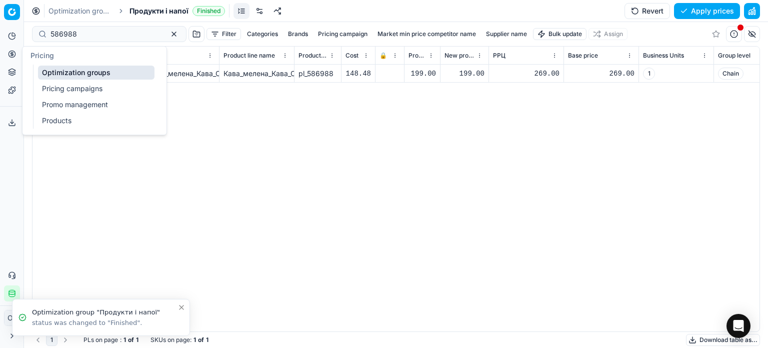
click at [42, 73] on link "Optimization groups" at bounding box center [96, 73] width 117 height 14
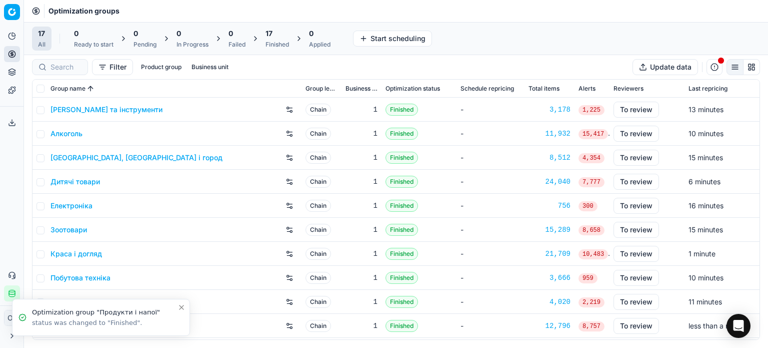
click at [277, 42] on div "Finished" at bounding box center [278, 45] width 24 height 8
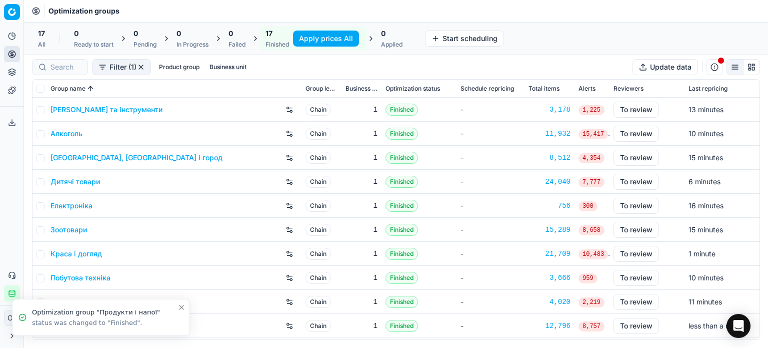
click at [301, 34] on button "Apply prices All" at bounding box center [326, 39] width 66 height 16
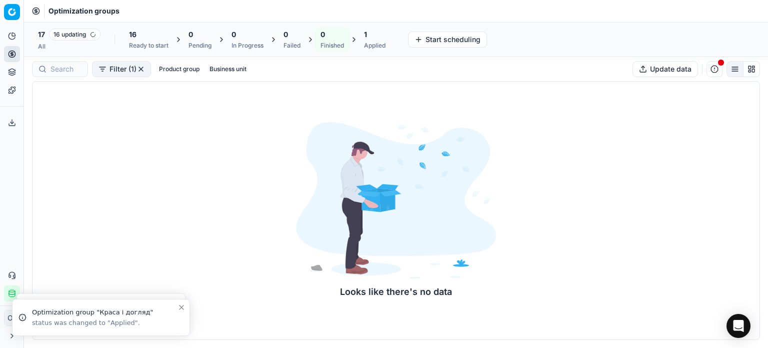
click at [155, 42] on div "Ready to start" at bounding box center [149, 46] width 40 height 8
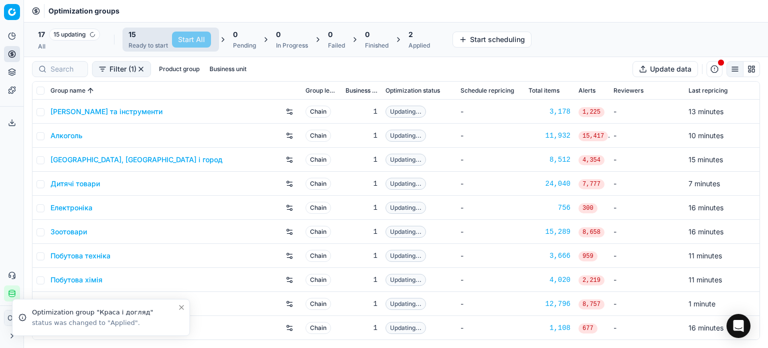
click at [74, 182] on link "Дитячі товари" at bounding box center [76, 184] width 50 height 10
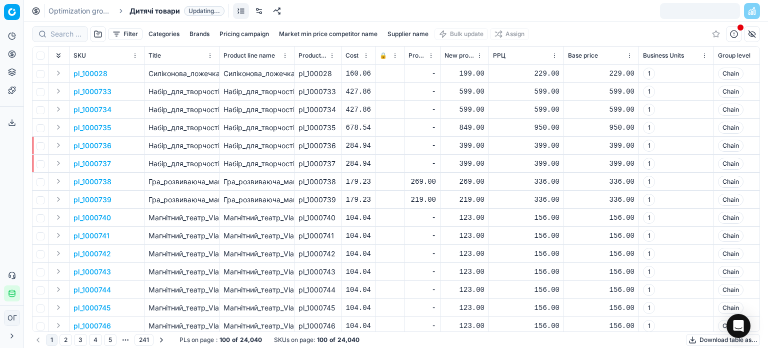
click at [120, 35] on button "Filter" at bounding box center [125, 34] width 35 height 12
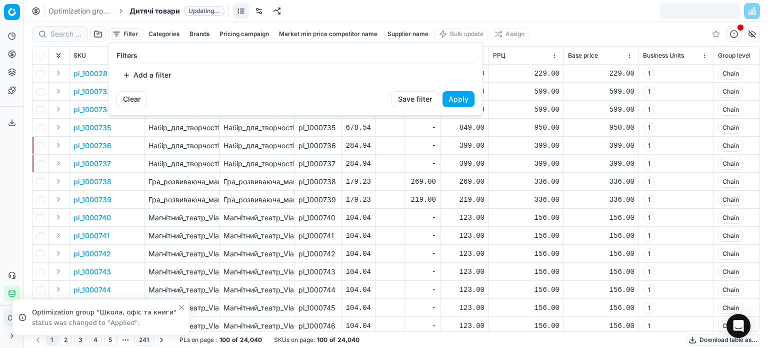
click at [153, 74] on button "Add a filter" at bounding box center [147, 75] width 61 height 16
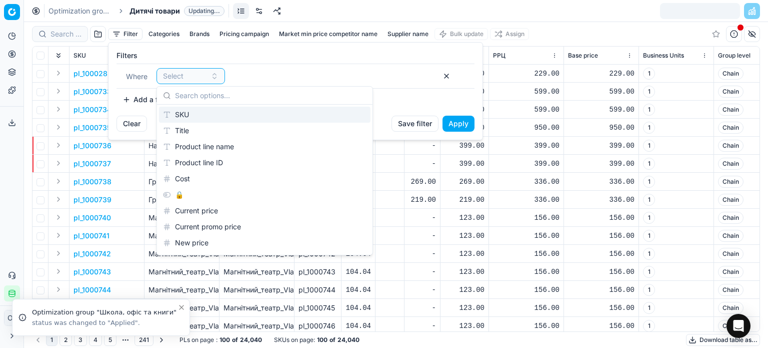
click at [188, 110] on div "SKU" at bounding box center [265, 115] width 212 height 16
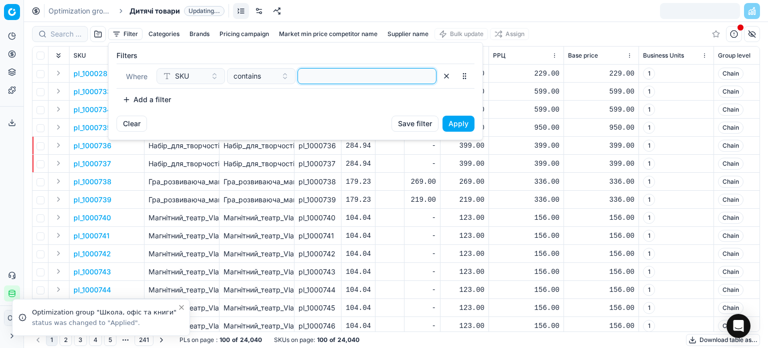
click at [319, 78] on input at bounding box center [367, 76] width 130 height 15
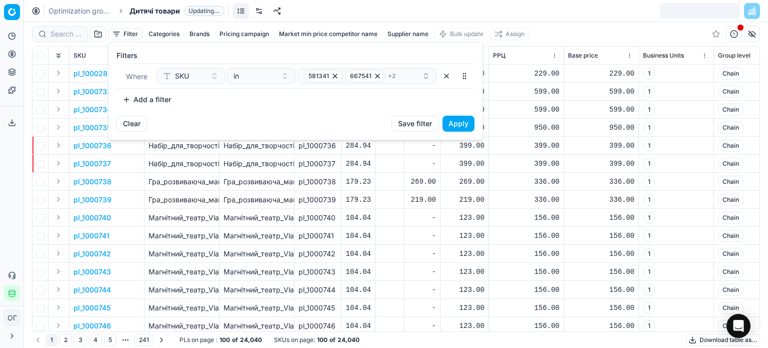
click at [461, 124] on button "Apply" at bounding box center [459, 124] width 32 height 16
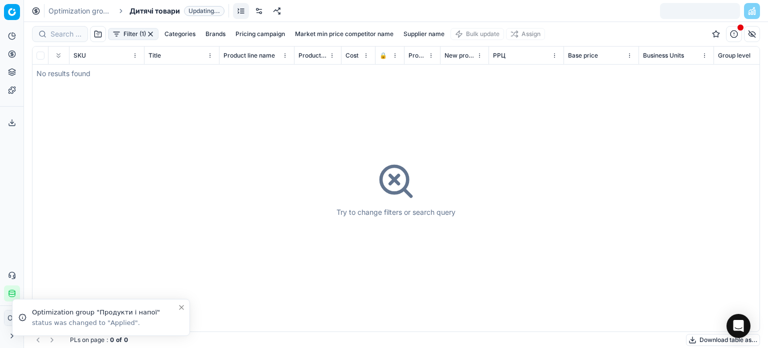
click at [123, 32] on button "Filter (1)" at bounding box center [133, 34] width 51 height 12
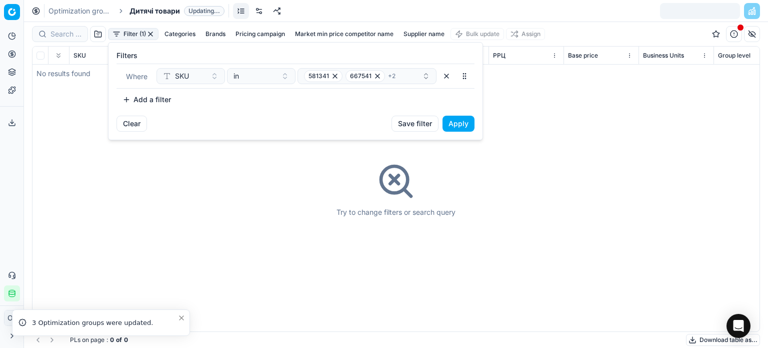
click at [460, 122] on button "Apply" at bounding box center [459, 124] width 32 height 16
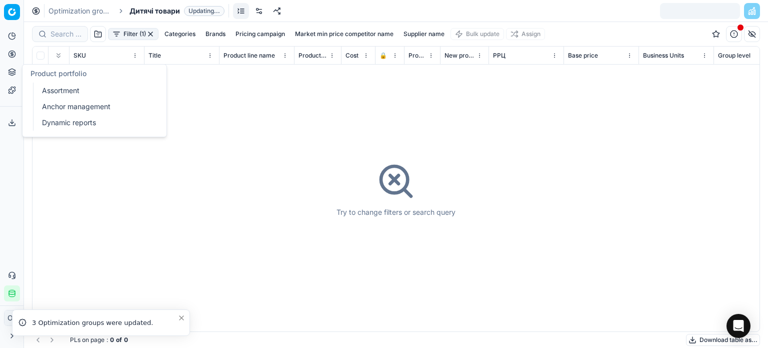
click at [51, 90] on link "Assortment" at bounding box center [96, 91] width 117 height 14
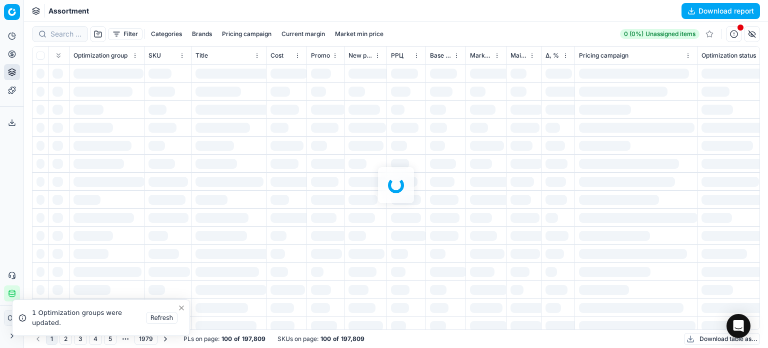
click at [127, 33] on div at bounding box center [396, 185] width 744 height 326
click at [122, 33] on div at bounding box center [396, 185] width 744 height 326
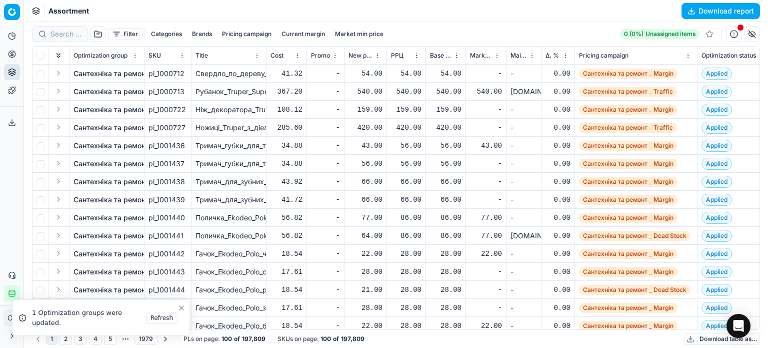
click at [122, 33] on button "Filter" at bounding box center [125, 34] width 35 height 12
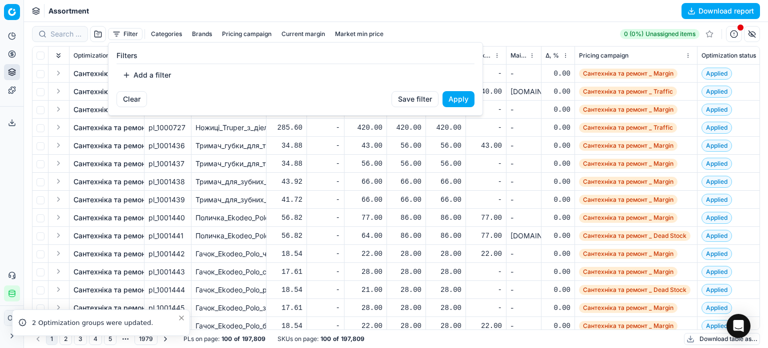
click at [138, 68] on button "Add a filter" at bounding box center [147, 75] width 61 height 16
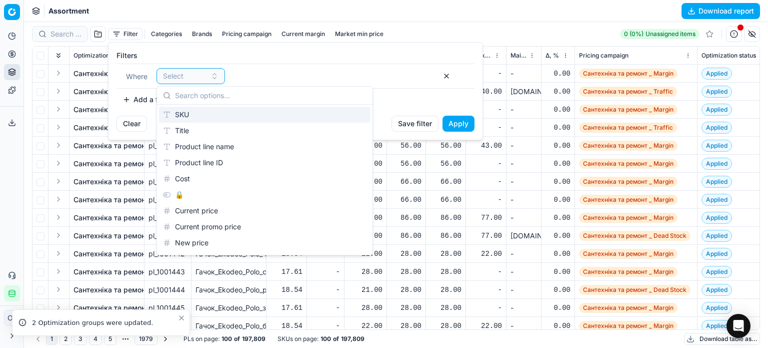
click at [181, 111] on div "SKU" at bounding box center [265, 115] width 212 height 16
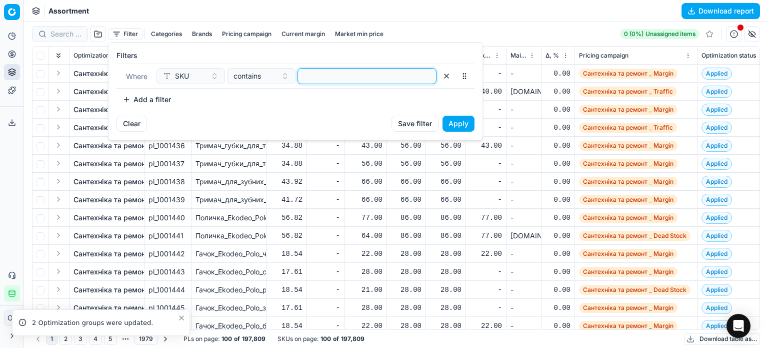
click at [316, 74] on input at bounding box center [367, 76] width 130 height 15
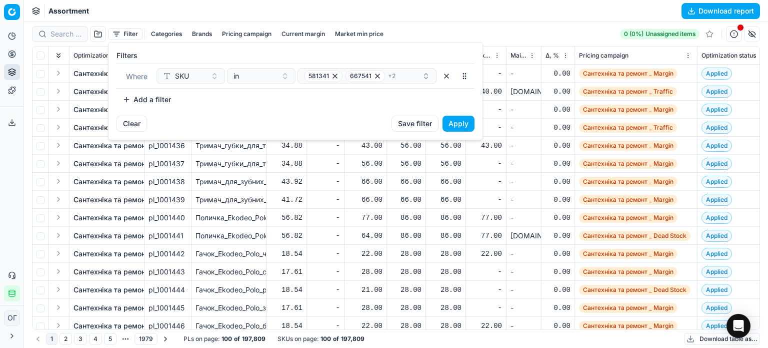
click at [455, 126] on button "Apply" at bounding box center [459, 124] width 32 height 16
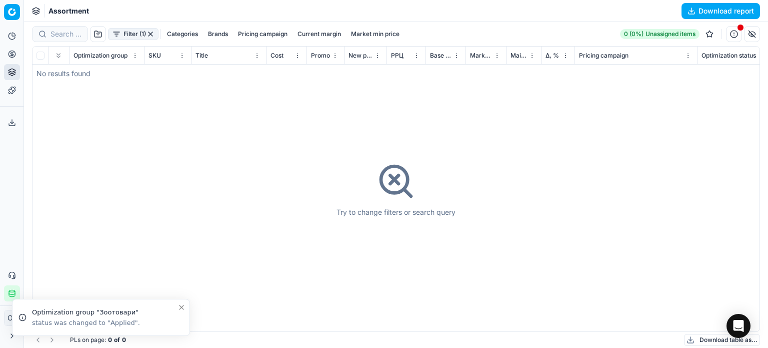
click at [152, 34] on button "button" at bounding box center [151, 34] width 8 height 8
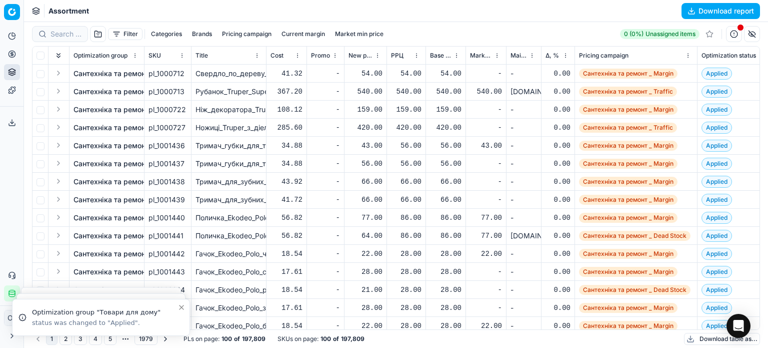
click at [122, 34] on button "Filter" at bounding box center [125, 34] width 35 height 12
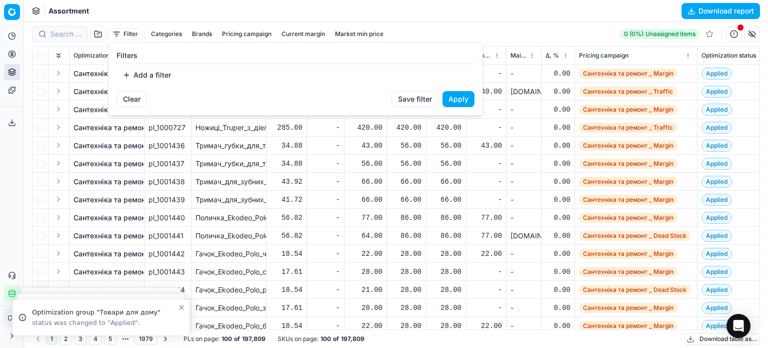
click at [141, 72] on button "Add a filter" at bounding box center [147, 75] width 61 height 16
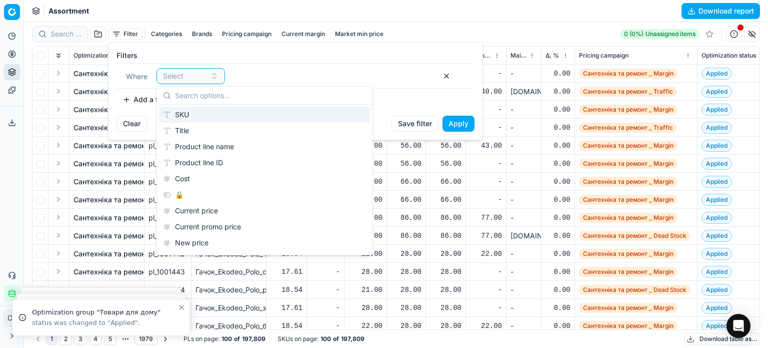
click at [180, 117] on div "SKU" at bounding box center [265, 115] width 212 height 16
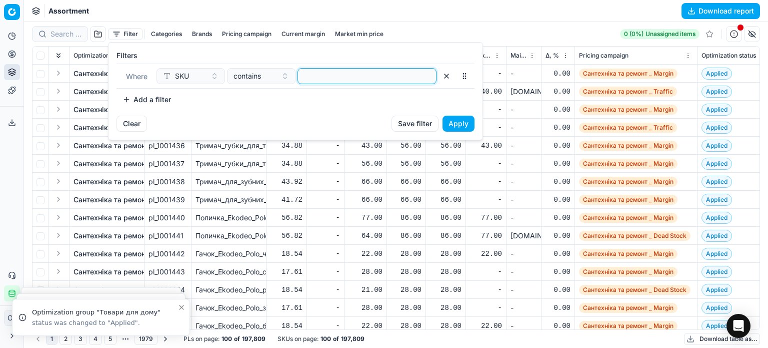
click at [319, 82] on input at bounding box center [367, 76] width 130 height 15
paste input "581341,667541,667538,581379"
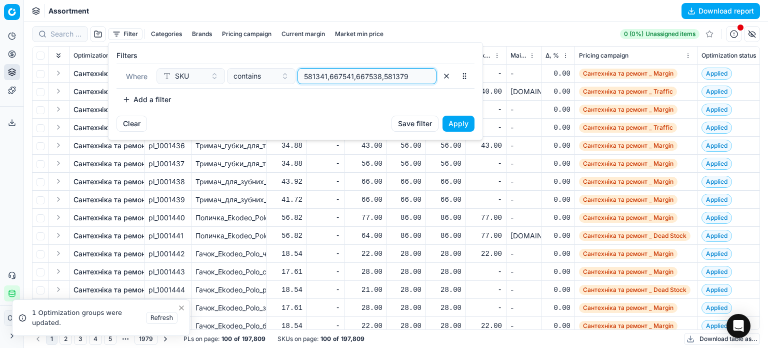
type input "581341,667541,667538,581379"
click at [252, 78] on span "contains" at bounding box center [248, 76] width 28 height 10
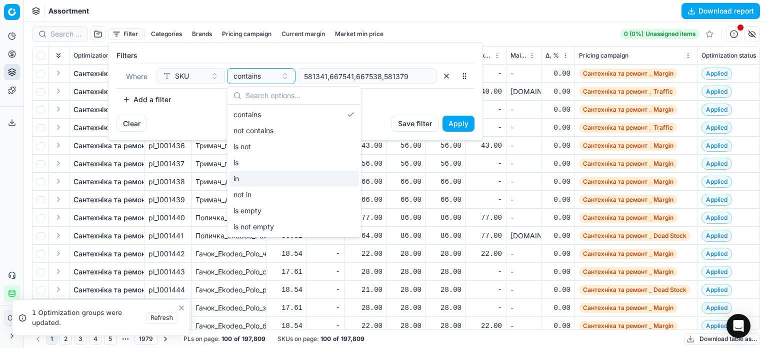
click at [296, 177] on div "in" at bounding box center [295, 179] width 130 height 16
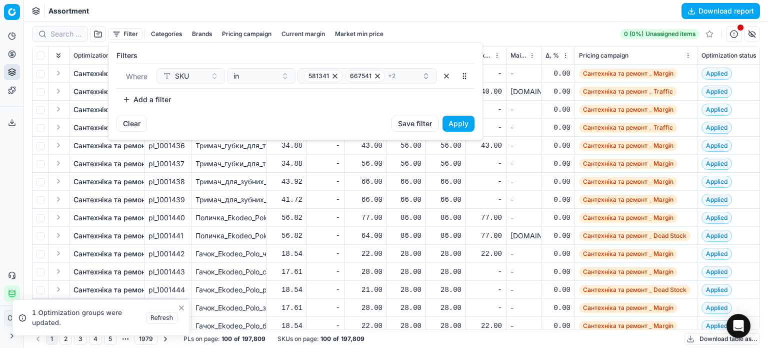
click at [462, 126] on button "Apply" at bounding box center [459, 124] width 32 height 16
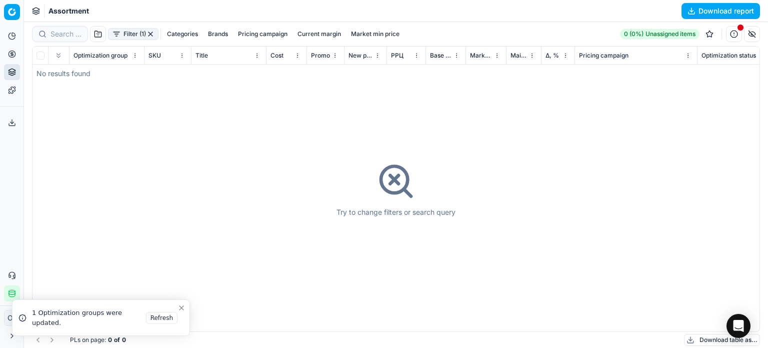
click at [155, 33] on button "Filter (1)" at bounding box center [133, 34] width 51 height 12
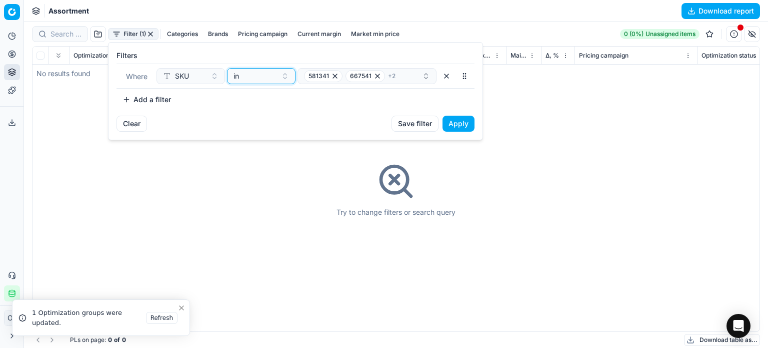
click at [248, 78] on div "in" at bounding box center [256, 76] width 44 height 10
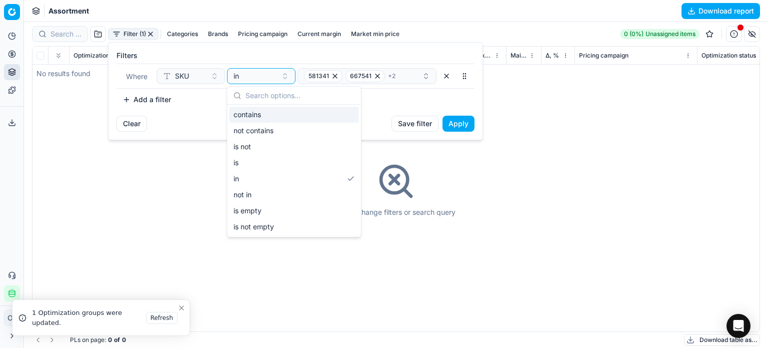
click at [257, 119] on div "contains" at bounding box center [295, 115] width 130 height 16
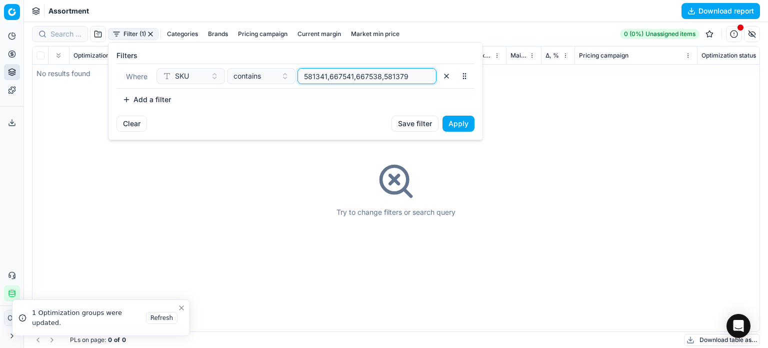
drag, startPoint x: 423, startPoint y: 75, endPoint x: 228, endPoint y: 77, distance: 194.6
click at [228, 77] on div "SKU contains 581341,667541,667538,581379" at bounding box center [297, 76] width 280 height 16
paste input "1448936,1448937,1448938,1448939,1448940"
type input "1448936,1448937,1448938,1448939,1448940"
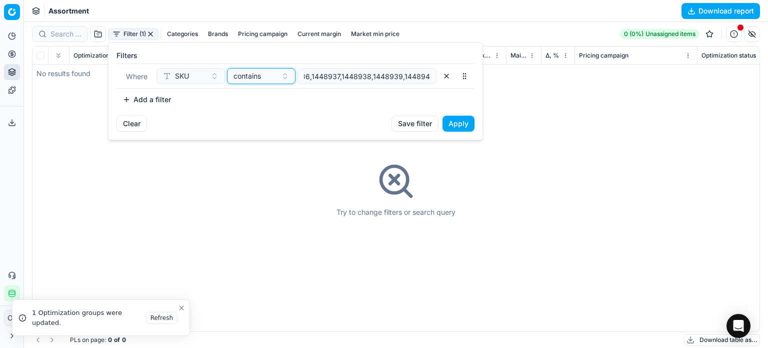
click at [241, 78] on span "contains" at bounding box center [248, 76] width 28 height 10
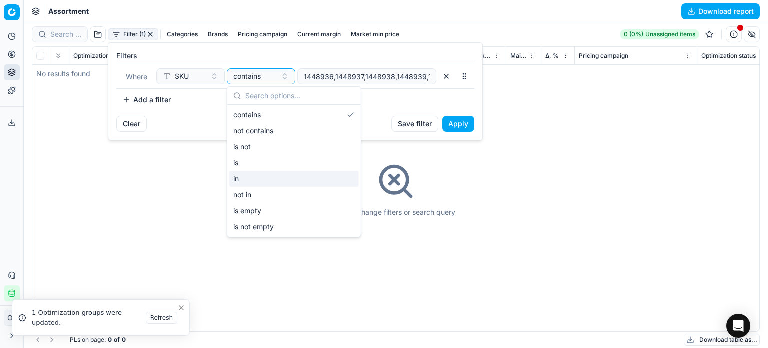
click at [249, 180] on div "in" at bounding box center [295, 179] width 130 height 16
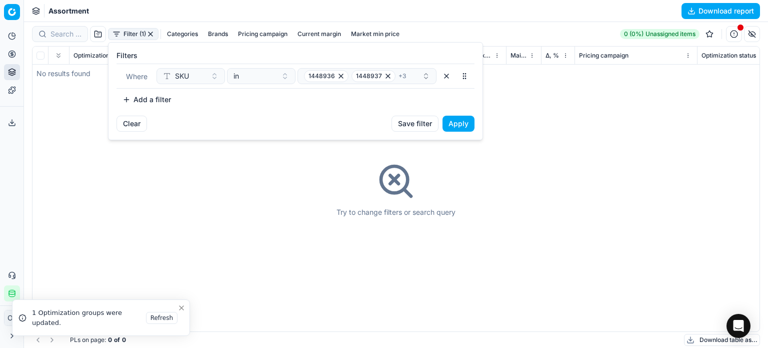
click at [463, 124] on button "Apply" at bounding box center [459, 124] width 32 height 16
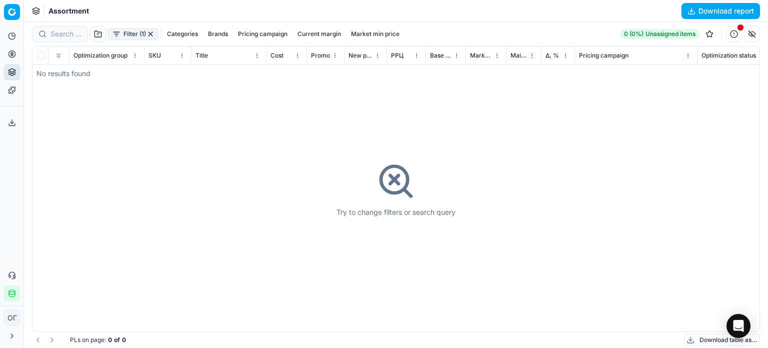
click at [149, 32] on button "button" at bounding box center [151, 34] width 8 height 8
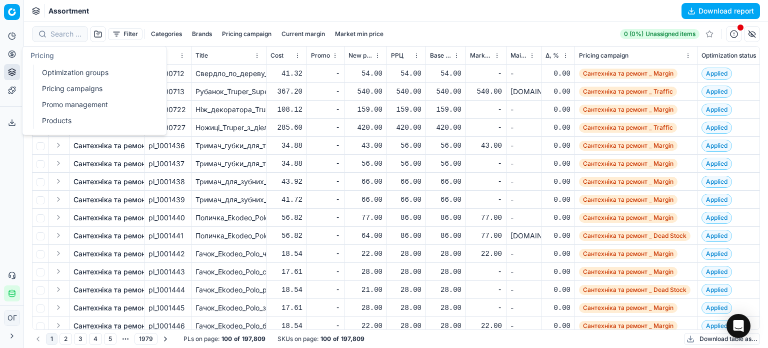
click at [59, 68] on link "Optimization groups" at bounding box center [96, 73] width 117 height 14
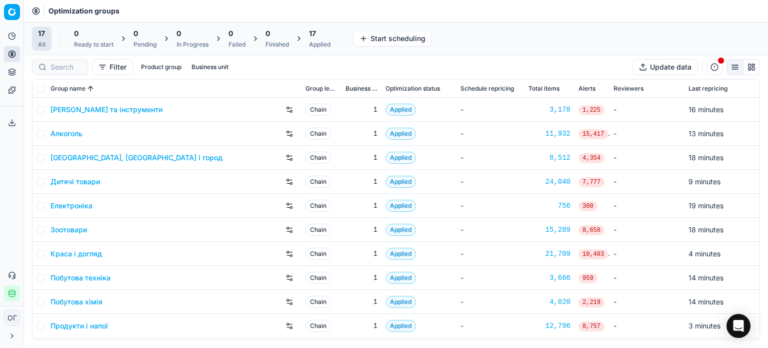
click at [320, 42] on div "Applied" at bounding box center [320, 45] width 22 height 8
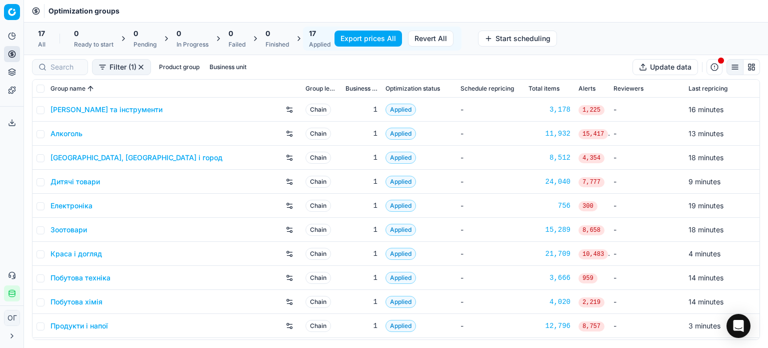
click at [375, 39] on button "Export prices All" at bounding box center [369, 39] width 68 height 16
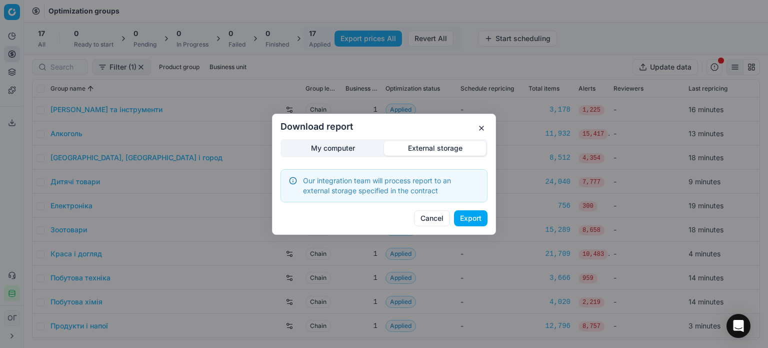
click at [412, 98] on div "Download report My computer External storage Our integration team will process …" at bounding box center [384, 174] width 768 height 348
click at [479, 222] on button "Export" at bounding box center [471, 218] width 34 height 16
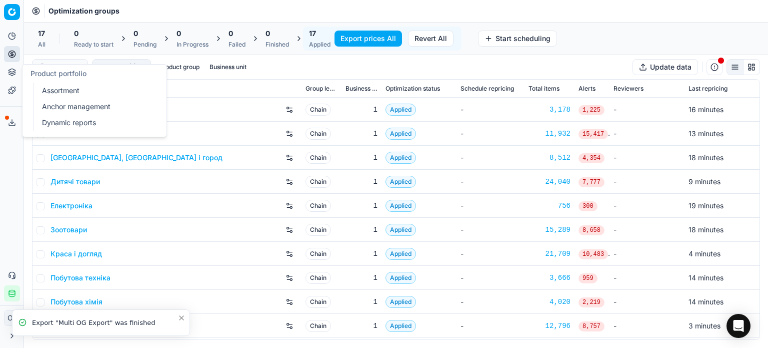
click at [46, 90] on link "Assortment" at bounding box center [96, 91] width 117 height 14
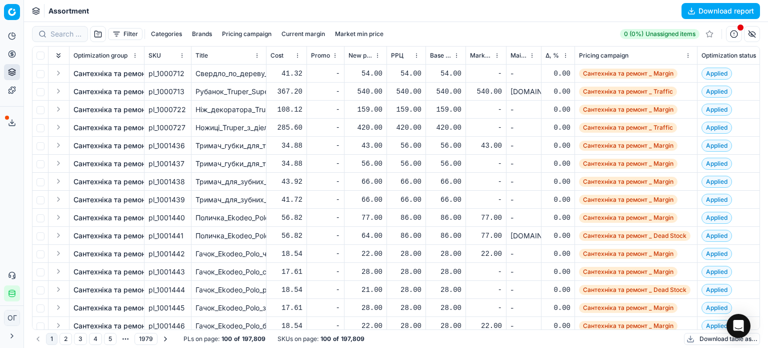
click at [699, 342] on button "Download table as..." at bounding box center [722, 339] width 76 height 12
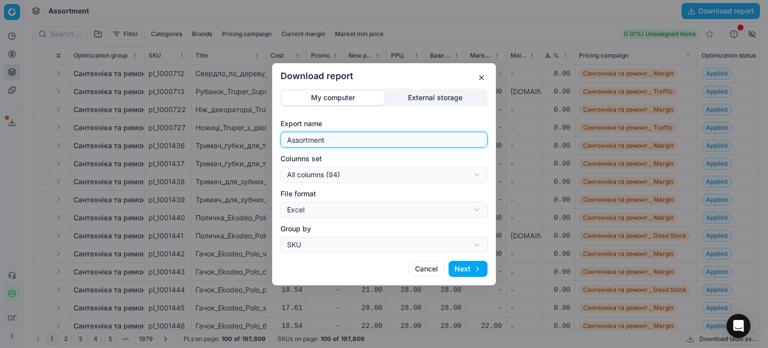
click at [385, 135] on input "Assortment" at bounding box center [384, 139] width 198 height 15
type input "Assortment 27.08 В"
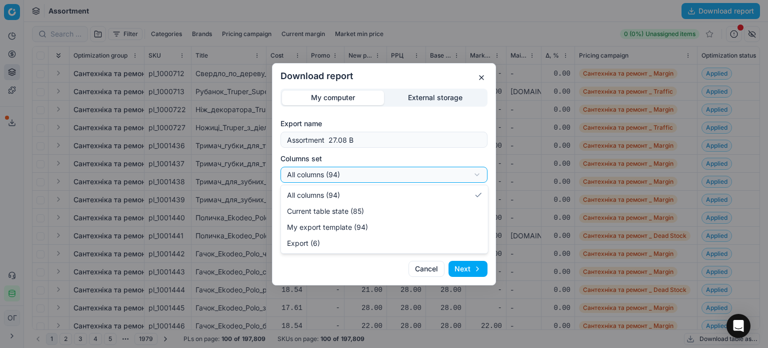
click at [383, 177] on div "Download report My computer External storage Export name Assortment 27.08 В Col…" at bounding box center [384, 174] width 768 height 348
select select "table"
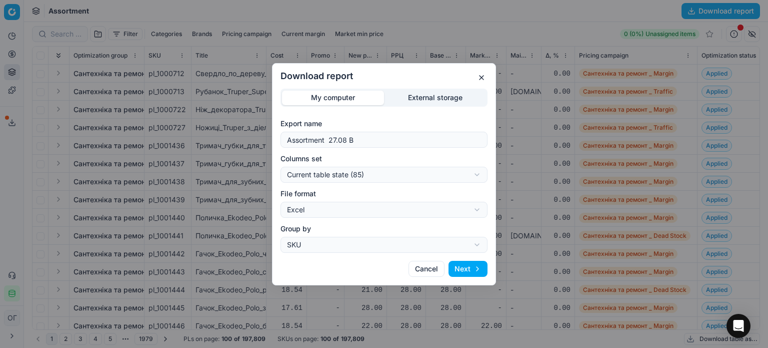
click at [454, 268] on button "Next" at bounding box center [468, 269] width 39 height 16
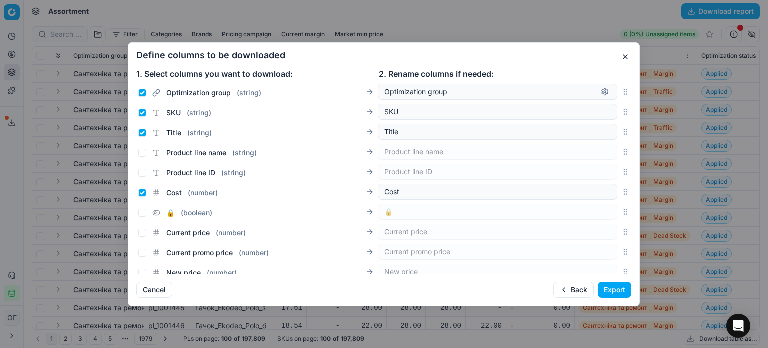
click at [627, 290] on button "Export" at bounding box center [615, 290] width 34 height 16
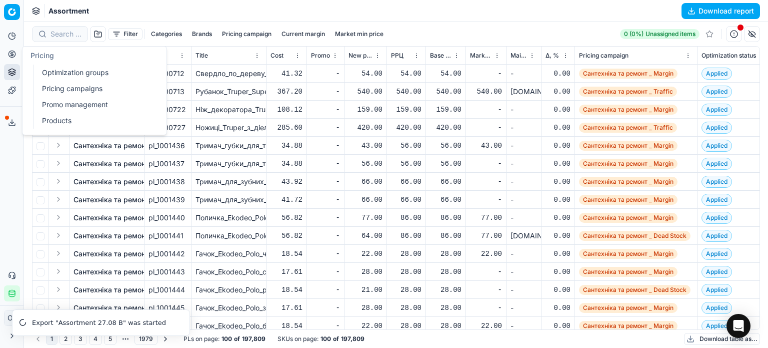
click at [58, 68] on link "Optimization groups" at bounding box center [96, 73] width 117 height 14
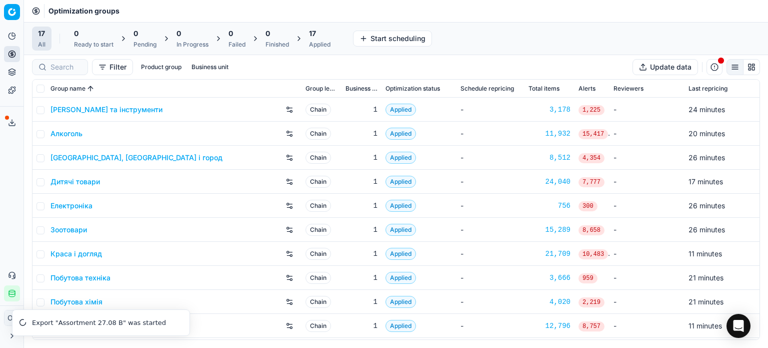
click at [11, 120] on icon at bounding box center [12, 123] width 8 height 8
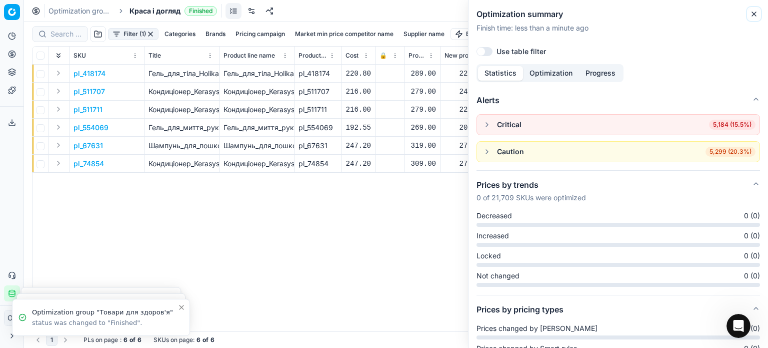
click at [755, 12] on icon "button" at bounding box center [754, 14] width 8 height 8
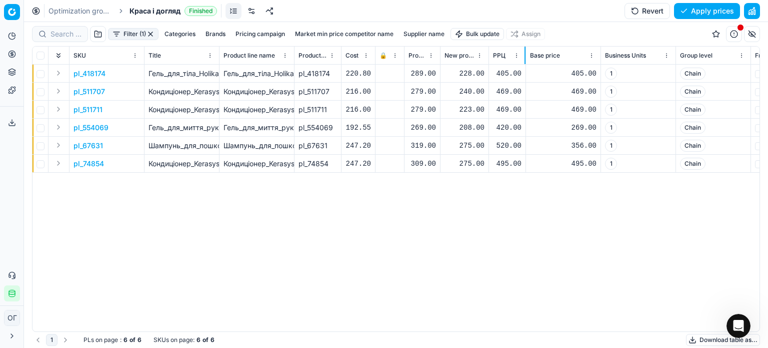
click at [525, 60] on div at bounding box center [525, 56] width 1 height 18
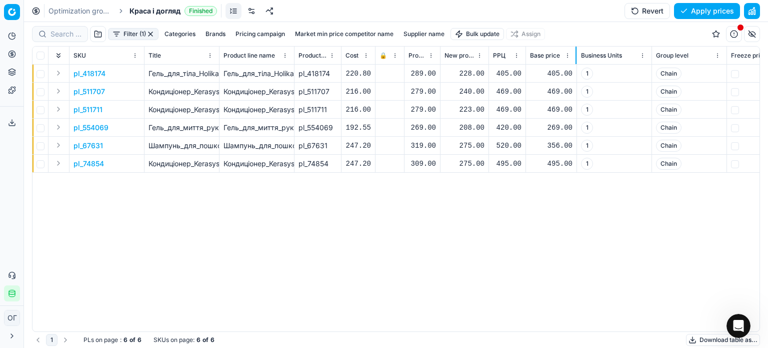
drag, startPoint x: 600, startPoint y: 62, endPoint x: 576, endPoint y: 62, distance: 24.0
click at [576, 62] on div at bounding box center [576, 56] width 1 height 18
click at [752, 36] on button "button" at bounding box center [752, 34] width 16 height 16
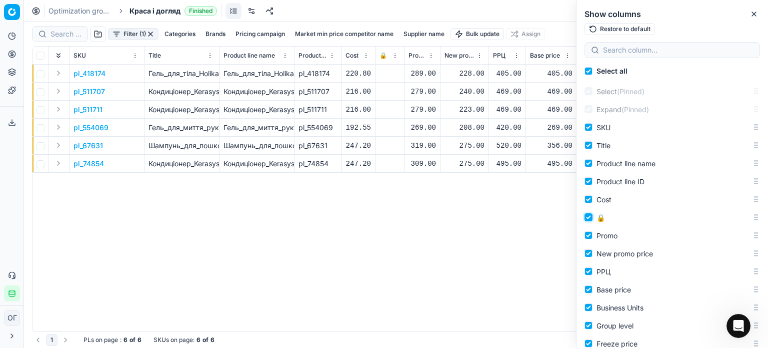
click at [590, 215] on input "🔒" at bounding box center [589, 217] width 8 height 8
checkbox input "false"
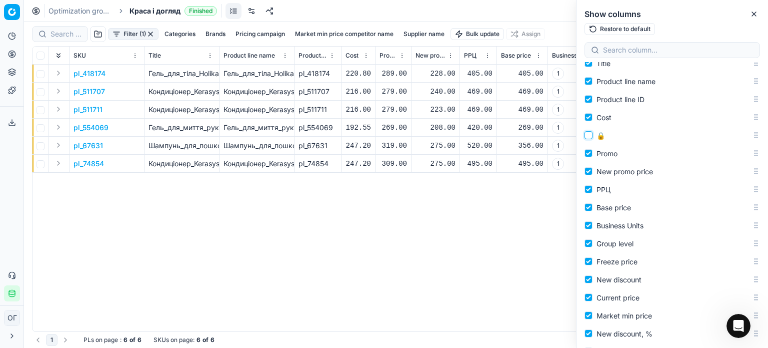
scroll to position [100, 0]
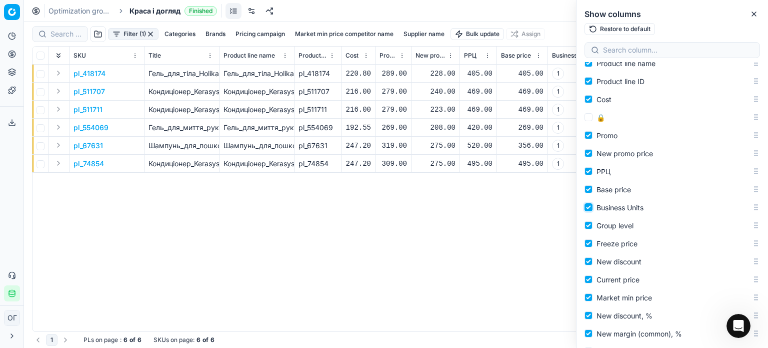
click at [587, 206] on input "Business Units" at bounding box center [589, 207] width 8 height 8
checkbox input "false"
click at [587, 242] on input "Freeze price" at bounding box center [589, 243] width 8 height 8
checkbox input "false"
click at [518, 232] on div "pl_418174 Гель_для_тіла_Holika_Holika_Aloe_99%_soothing_gel_універсальний_250_м…" at bounding box center [396, 198] width 727 height 267
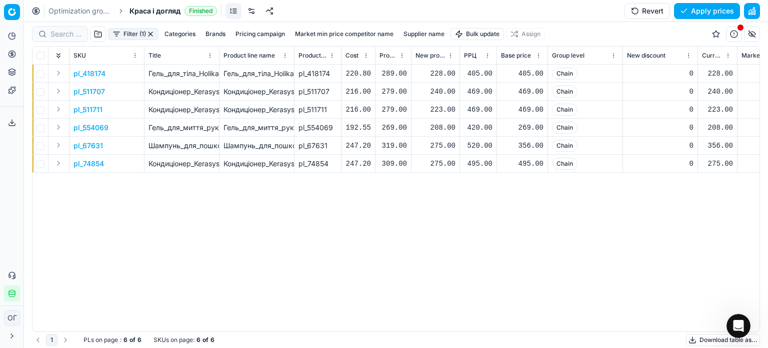
click at [754, 36] on button "button" at bounding box center [752, 34] width 16 height 16
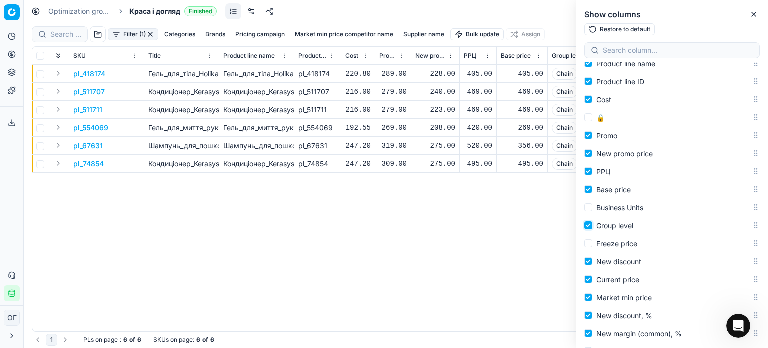
click at [589, 224] on input "Group level" at bounding box center [589, 225] width 8 height 8
checkbox input "false"
click at [505, 274] on div "pl_418174 Гель_для_тіла_Holika_Holika_Aloe_99%_soothing_gel_універсальний_250_м…" at bounding box center [396, 198] width 727 height 267
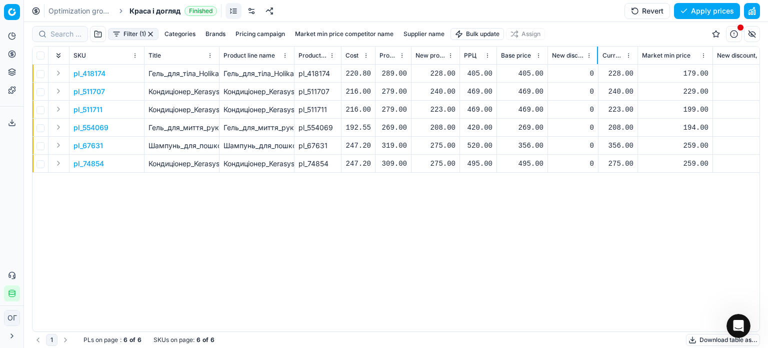
drag, startPoint x: 622, startPoint y: 60, endPoint x: 596, endPoint y: 60, distance: 26.0
click at [597, 60] on div at bounding box center [597, 56] width 1 height 18
click at [754, 36] on button "button" at bounding box center [752, 34] width 16 height 16
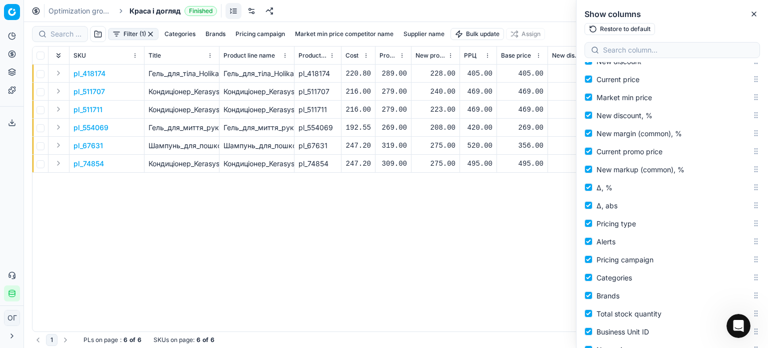
scroll to position [200, 0]
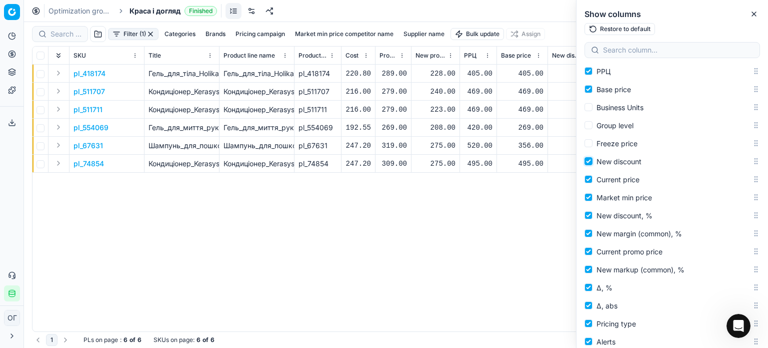
click at [590, 161] on input "New discount" at bounding box center [589, 161] width 8 height 8
checkbox input "false"
click at [558, 198] on div "pl_418174 Гель_для_тіла_Holika_Holika_Aloe_99%_soothing_gel_універсальний_250_м…" at bounding box center [396, 198] width 727 height 267
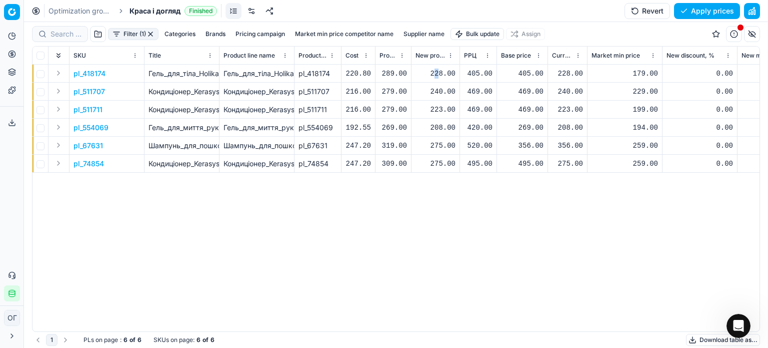
click at [438, 73] on div "228.00" at bounding box center [436, 74] width 40 height 10
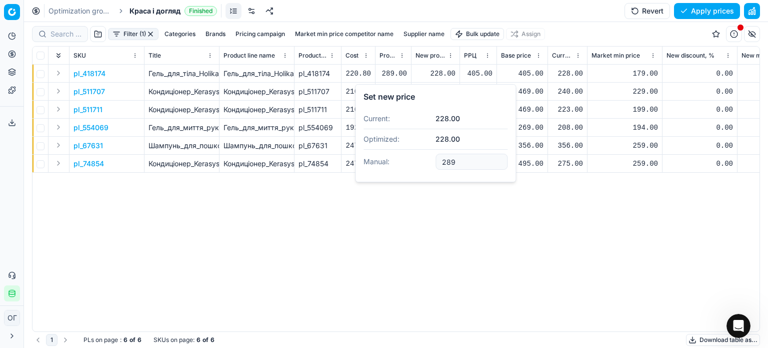
type input "289.00"
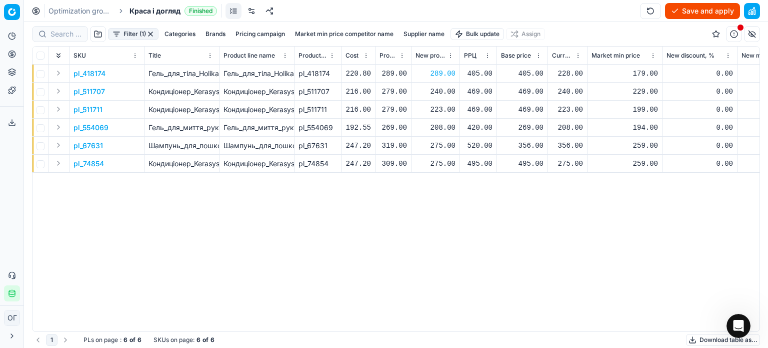
click at [443, 94] on div "240.00" at bounding box center [436, 92] width 40 height 10
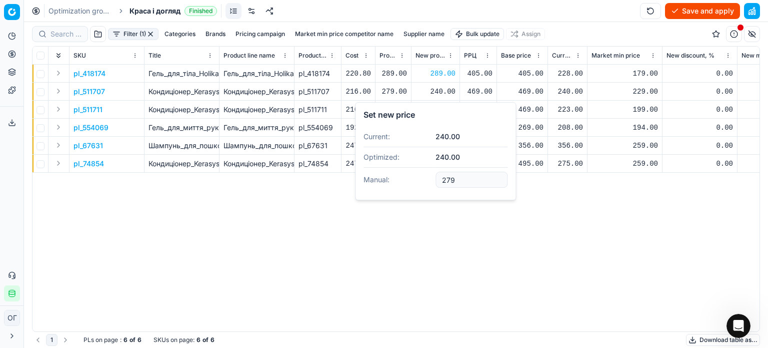
type input "279.00"
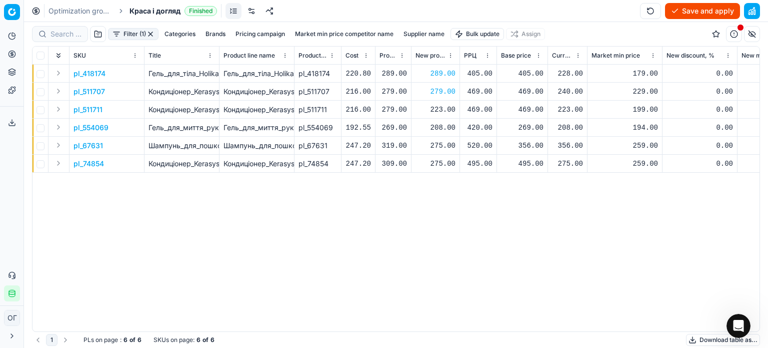
click at [439, 108] on div "223.00" at bounding box center [436, 110] width 40 height 10
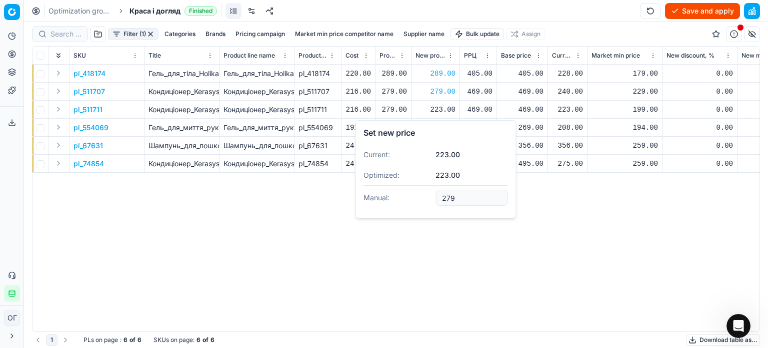
type input "279.00"
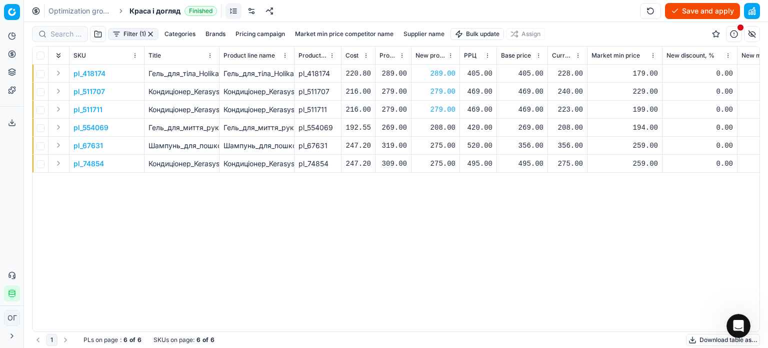
click at [439, 128] on div "208.00" at bounding box center [436, 128] width 40 height 10
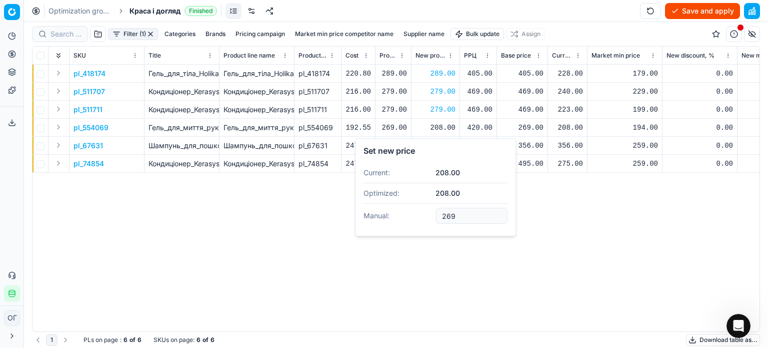
type input "269.00"
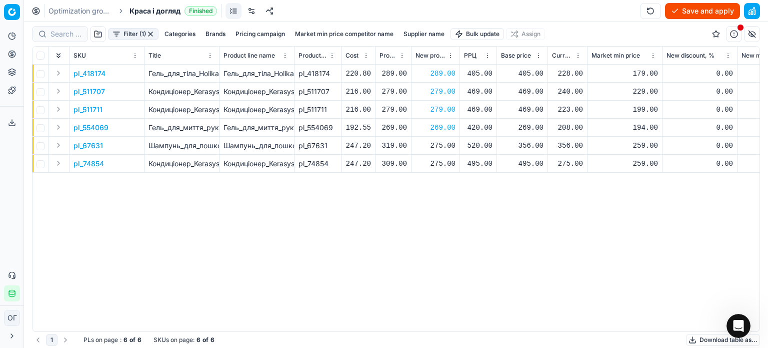
click at [438, 143] on div "275.00" at bounding box center [436, 146] width 40 height 10
type input "2"
type input "319.00"
click at [439, 165] on div "275.00" at bounding box center [436, 164] width 40 height 10
type input "2"
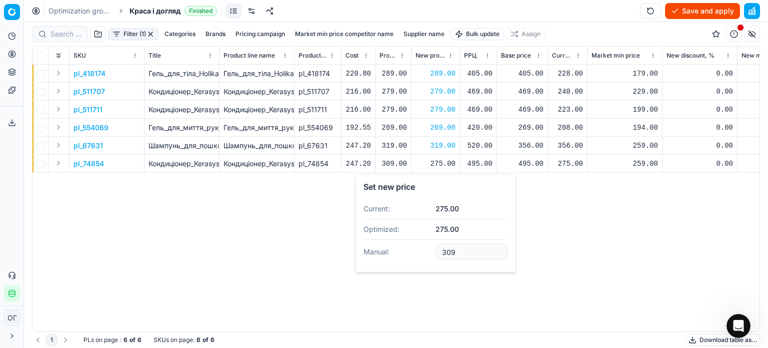
type input "309.00"
click at [700, 10] on button "Save and apply" at bounding box center [702, 11] width 75 height 16
